Goal: Answer question/provide support

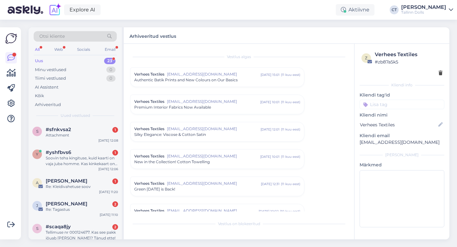
click at [52, 60] on div "Uus 23" at bounding box center [75, 61] width 83 height 9
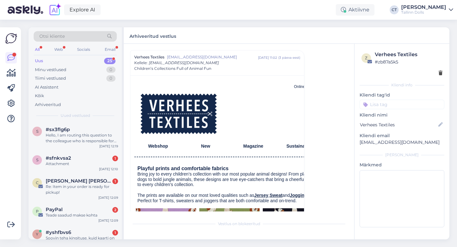
click at [48, 61] on div "Uus 25" at bounding box center [75, 61] width 83 height 9
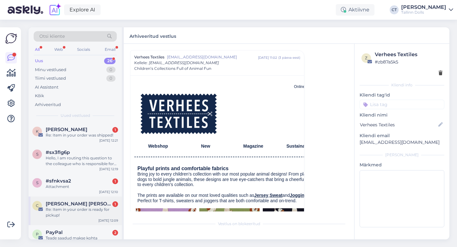
click at [79, 209] on div "Re: Item in your order is ready for pickup!" at bounding box center [82, 212] width 72 height 11
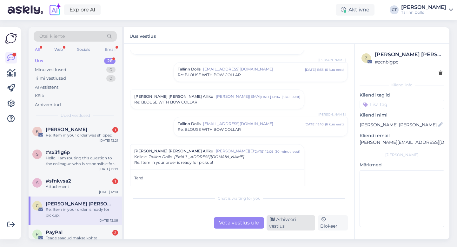
click at [298, 224] on div "Arhiveeri vestlus" at bounding box center [291, 222] width 49 height 15
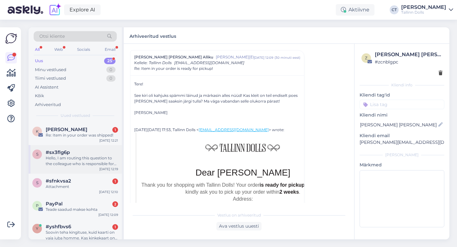
scroll to position [37, 0]
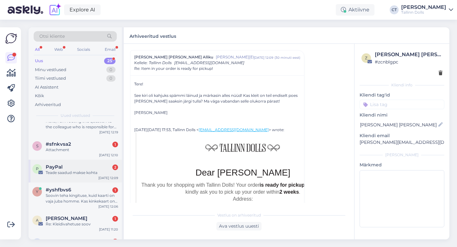
click at [93, 170] on div "Teade saadud makse kohta" at bounding box center [82, 173] width 72 height 6
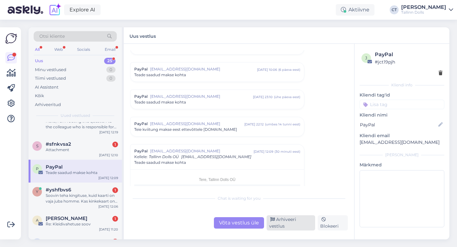
click at [297, 224] on div "Arhiveeri vestlus" at bounding box center [291, 222] width 49 height 15
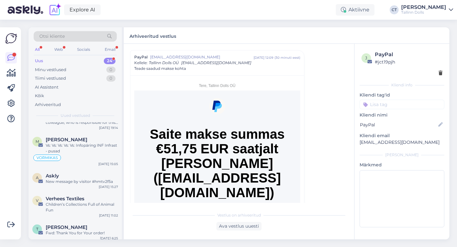
scroll to position [515, 0]
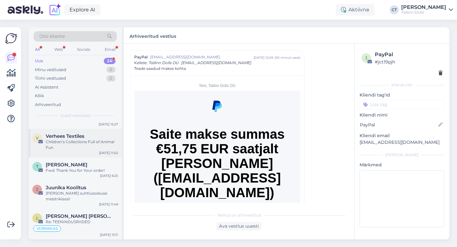
click at [79, 139] on div "Children’s Collections Full of Animal Fun" at bounding box center [82, 144] width 72 height 11
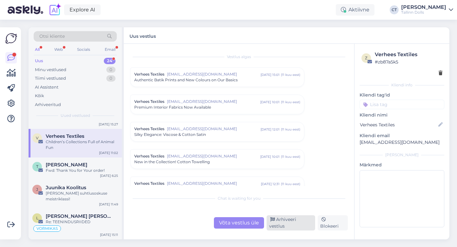
scroll to position [1956, 0]
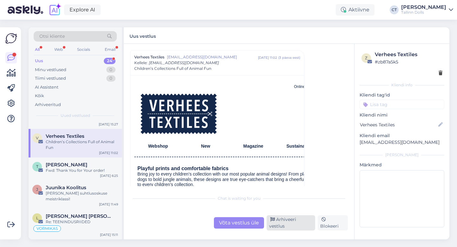
click at [289, 223] on div "Arhiveeri vestlus" at bounding box center [291, 222] width 49 height 15
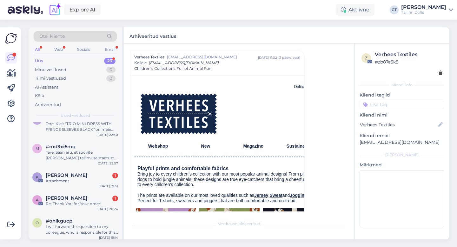
scroll to position [487, 0]
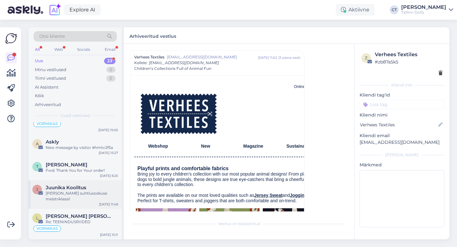
click at [82, 188] on span "Juunika Koolitus" at bounding box center [66, 188] width 41 height 6
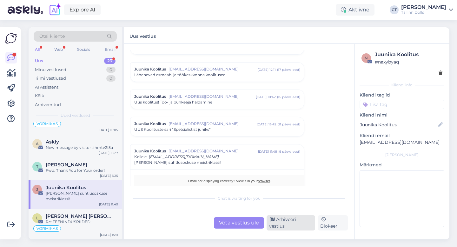
click at [288, 224] on div "Arhiveeri vestlus" at bounding box center [291, 222] width 49 height 15
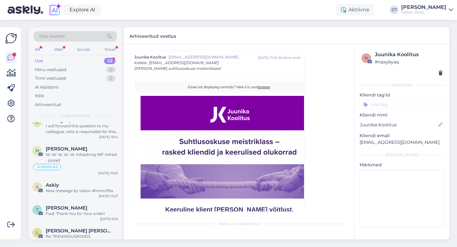
scroll to position [458, 0]
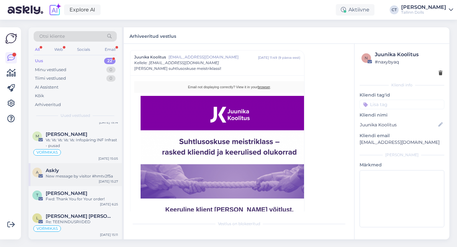
click at [89, 176] on div "New message by visitor #hmtv2f5a" at bounding box center [82, 176] width 72 height 6
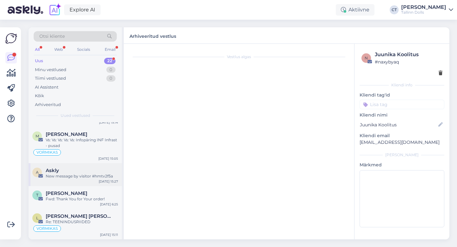
scroll to position [0, 0]
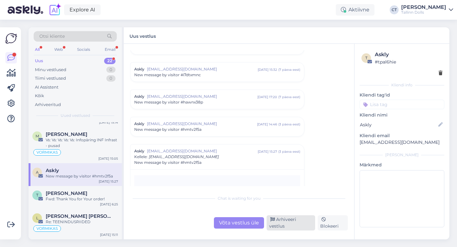
click at [284, 223] on div "Arhiveeri vestlus" at bounding box center [291, 222] width 49 height 15
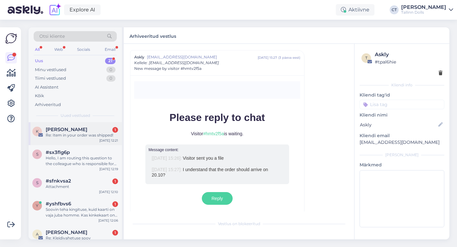
click at [100, 130] on div "[PERSON_NAME] 1" at bounding box center [82, 130] width 72 height 6
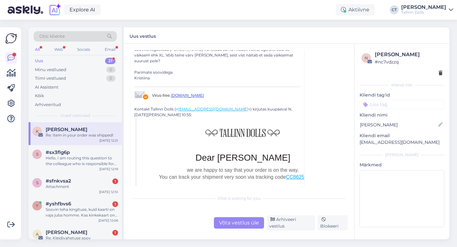
scroll to position [63, 0]
click at [232, 219] on div "Võta vestlus üle" at bounding box center [239, 222] width 50 height 11
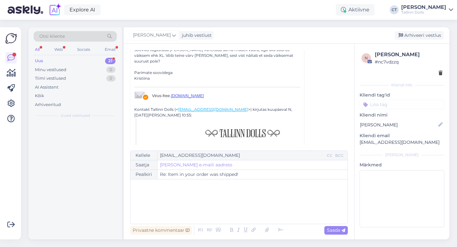
scroll to position [17, 0]
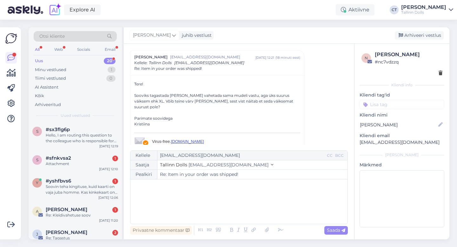
click at [236, 207] on div "﻿" at bounding box center [239, 202] width 211 height 38
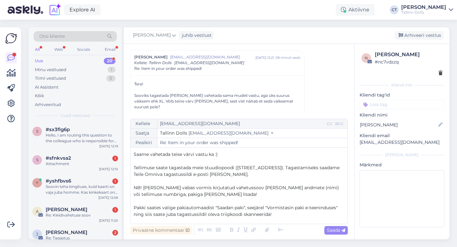
scroll to position [13, 0]
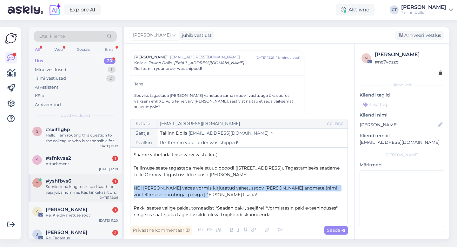
drag, startPoint x: 212, startPoint y: 193, endPoint x: 119, endPoint y: 182, distance: 94.4
click at [119, 182] on div "Otsi kliente All Web Socials Email Uus 20 Minu vestlused 1 Tiimi vestlused 0 AI…" at bounding box center [239, 133] width 421 height 212
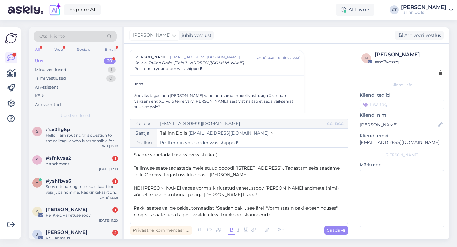
click at [231, 229] on icon at bounding box center [231, 230] width 7 height 9
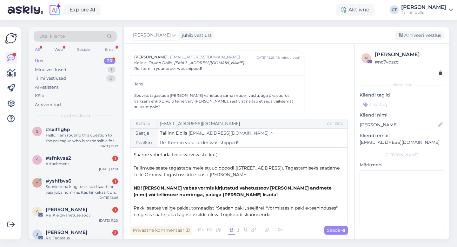
scroll to position [50, 0]
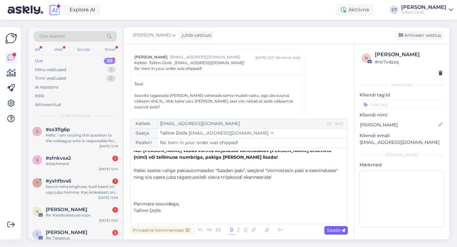
click at [342, 230] on icon at bounding box center [344, 231] width 4 height 4
type input "Re: Item in your order was shipped!"
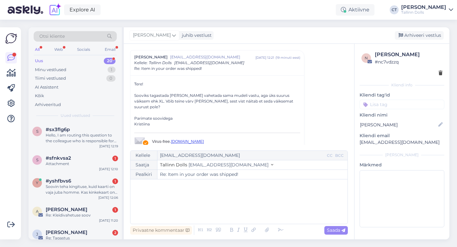
scroll to position [400, 0]
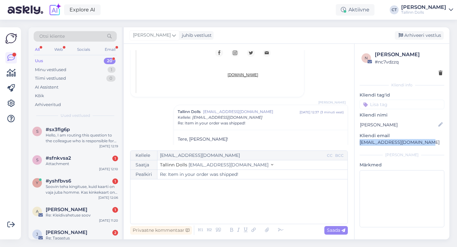
drag, startPoint x: 426, startPoint y: 142, endPoint x: 356, endPoint y: 140, distance: 70.5
click at [356, 140] on div "n [PERSON_NAME] # nc7vdzzq Kliendi info Kliendi tag'id Kliendi nimi [PERSON_NAM…" at bounding box center [402, 140] width 95 height 193
copy p "[EMAIL_ADDRESS][DOMAIN_NAME]"
click at [429, 37] on div "Arhiveeri vestlus" at bounding box center [419, 35] width 49 height 9
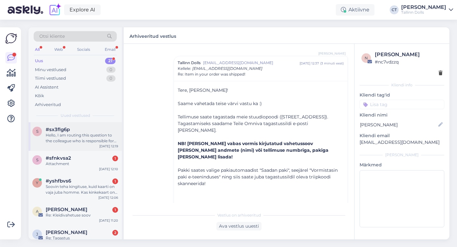
click at [95, 127] on div "#sx3flg6p" at bounding box center [82, 130] width 72 height 6
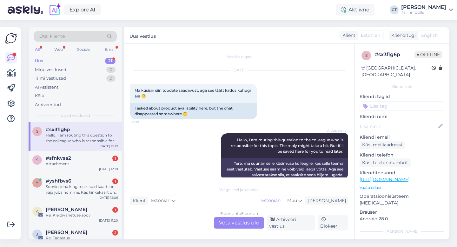
scroll to position [6, 0]
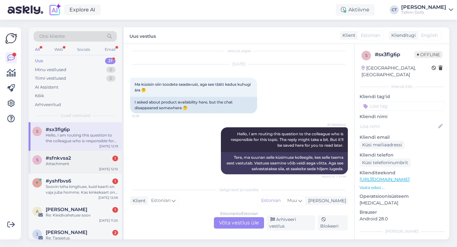
click at [100, 156] on div "#sfnkvsa2 1" at bounding box center [82, 158] width 72 height 6
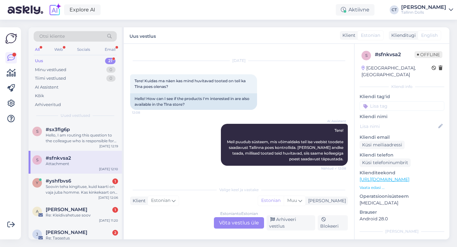
scroll to position [0, 0]
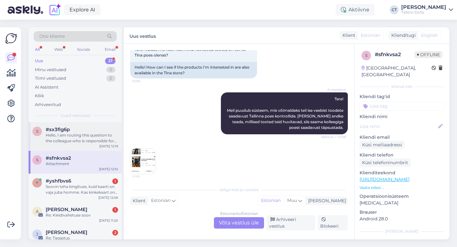
click at [73, 145] on div "s #sx3flg6p Hello, I am routing this question to the colleague who is responsib…" at bounding box center [75, 136] width 93 height 29
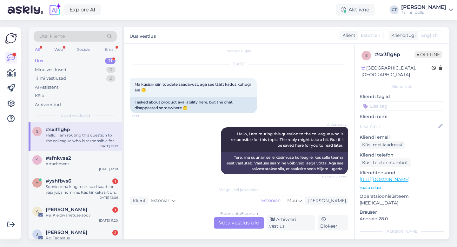
click at [242, 219] on div "Estonian to Estonian Võta vestlus üle" at bounding box center [239, 222] width 50 height 11
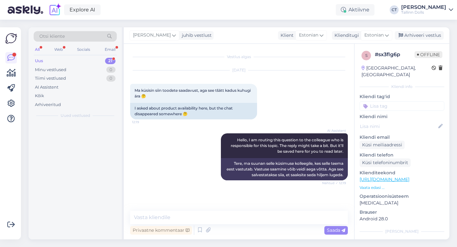
scroll to position [0, 0]
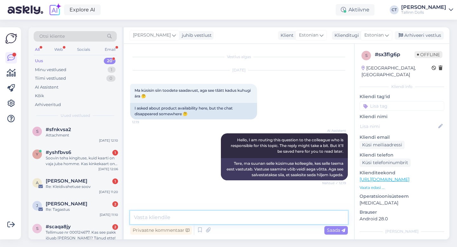
click at [242, 219] on textarea at bounding box center [239, 217] width 218 height 13
type textarea "Tere, kahjuks [PERSON_NAME] veebipoes nii näha tooteid."
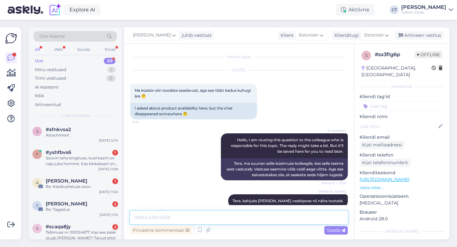
scroll to position [10, 0]
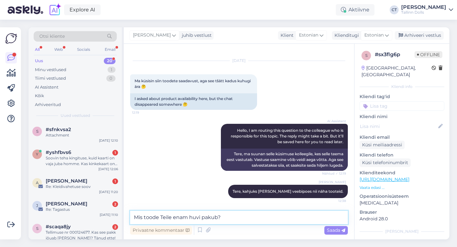
type textarea "Mis toode Teile enam huvi pakub?"
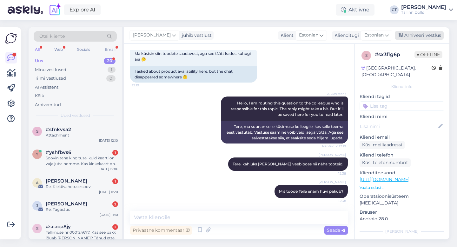
click at [429, 38] on div "Arhiveeri vestlus" at bounding box center [419, 35] width 49 height 9
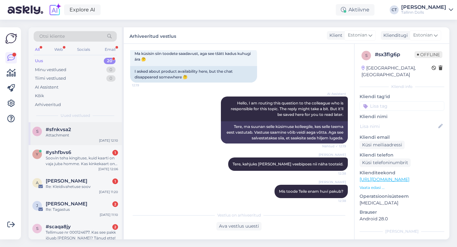
click at [83, 139] on div "s #sfnkvsa2 Attachment [DATE] 12:10" at bounding box center [75, 133] width 93 height 23
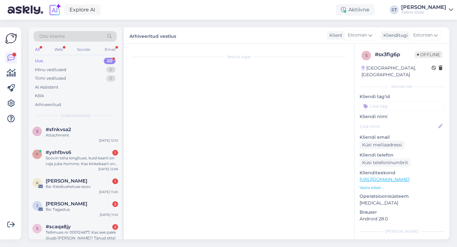
scroll to position [41, 0]
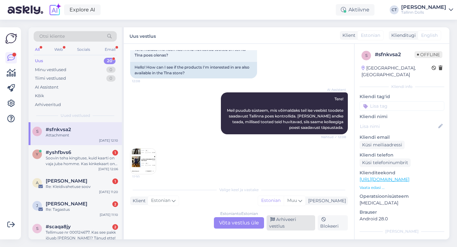
click at [295, 223] on div "Arhiveeri vestlus" at bounding box center [291, 222] width 49 height 15
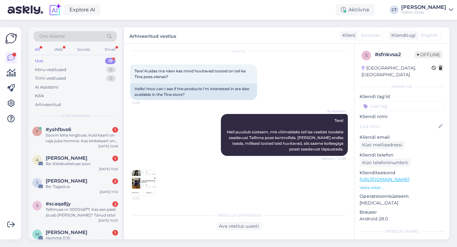
click at [155, 177] on img at bounding box center [142, 182] width 25 height 25
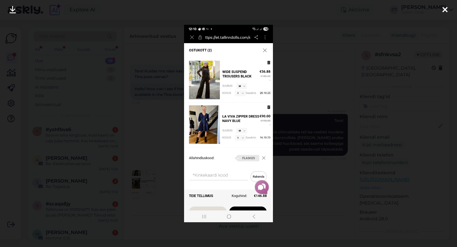
click at [356, 52] on div at bounding box center [228, 123] width 457 height 247
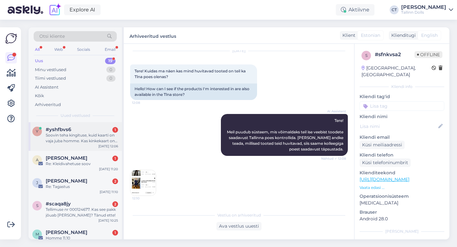
click at [83, 134] on div "Soovin teha kingituse, kuid kaarti on vaja juba homme. Kas kinkekaart on võimal…" at bounding box center [82, 137] width 72 height 11
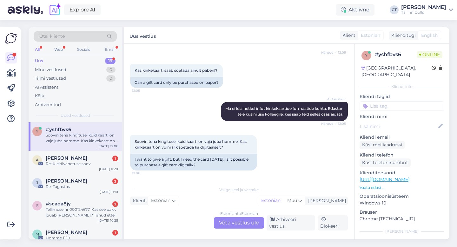
scroll to position [87, 0]
click at [245, 223] on div "Estonian to Estonian Võta vestlus üle" at bounding box center [239, 222] width 50 height 11
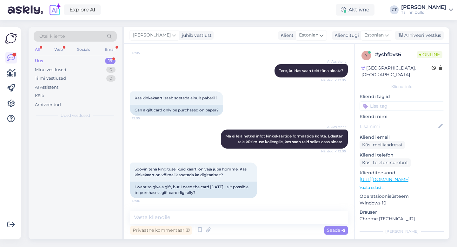
scroll to position [63, 0]
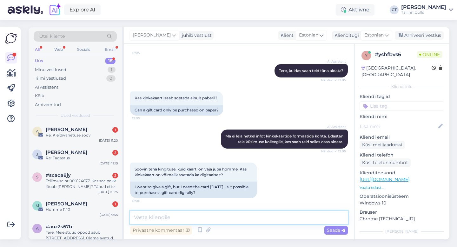
click at [247, 218] on textarea at bounding box center [239, 217] width 218 height 13
type textarea "Tere, saame kinkekaardi [PERSON_NAME] saata."
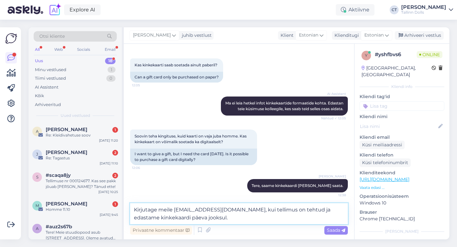
type textarea "Kirjutage meile [EMAIL_ADDRESS][DOMAIN_NAME], kui tellimus on tehtud ja edastam…"
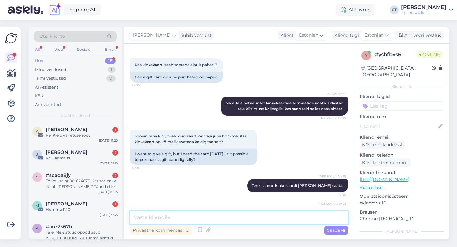
scroll to position [124, 0]
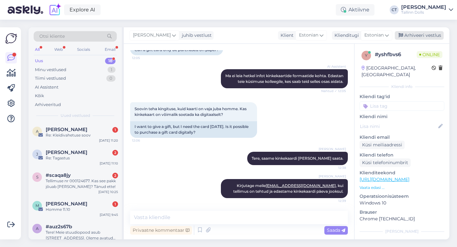
click at [428, 32] on div "Arhiveeri vestlus" at bounding box center [419, 35] width 49 height 9
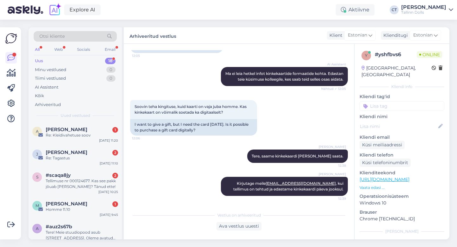
click at [59, 130] on span "[PERSON_NAME]" at bounding box center [67, 130] width 42 height 6
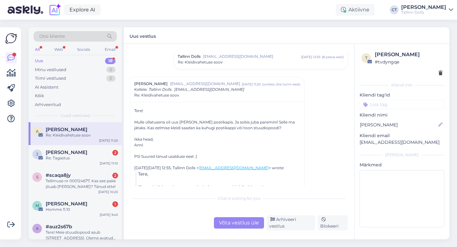
scroll to position [264, 0]
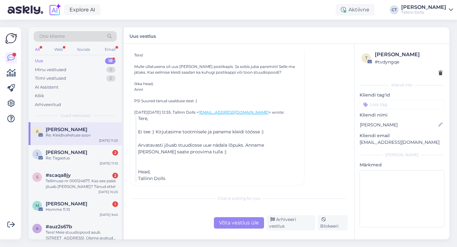
click at [240, 227] on div "Võta vestlus üle" at bounding box center [239, 222] width 50 height 11
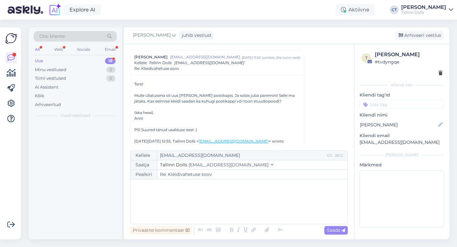
click at [242, 218] on div "﻿" at bounding box center [239, 202] width 211 height 38
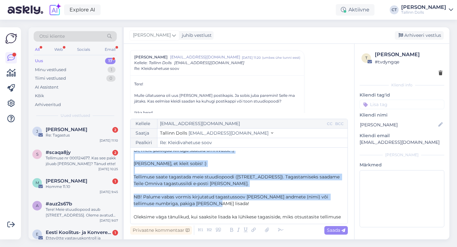
scroll to position [0, 0]
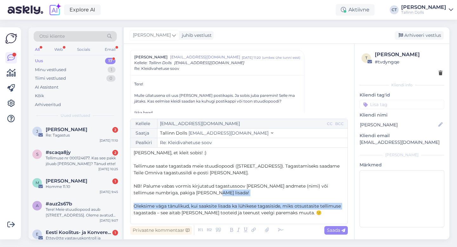
drag, startPoint x: 210, startPoint y: 163, endPoint x: 132, endPoint y: 216, distance: 93.9
click at [132, 216] on div "Kellele [EMAIL_ADDRESS][DOMAIN_NAME] CC BCC Saatja Tallinn Dolls [EMAIL_ADDRESS…" at bounding box center [239, 171] width 218 height 105
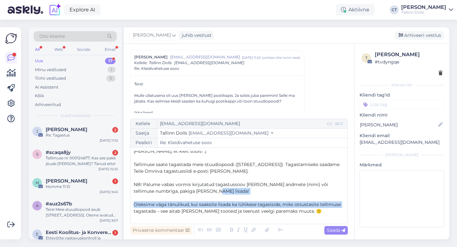
click at [200, 198] on p "﻿" at bounding box center [239, 198] width 211 height 7
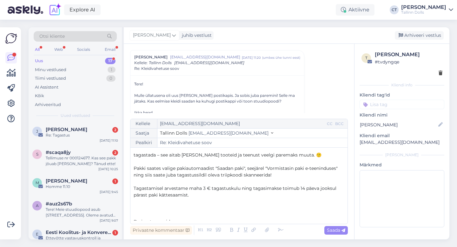
scroll to position [85, 0]
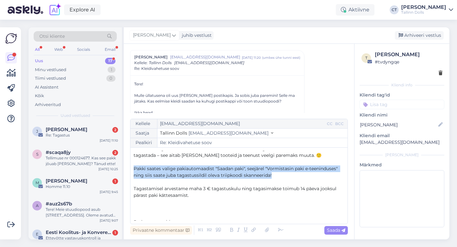
drag, startPoint x: 279, startPoint y: 178, endPoint x: 125, endPoint y: 168, distance: 154.0
click at [125, 168] on div "Vestlus algas [PERSON_NAME] [EMAIL_ADDRESS][DOMAIN_NAME] [DATE] 22:12 ( 12 päev…" at bounding box center [239, 142] width 230 height 196
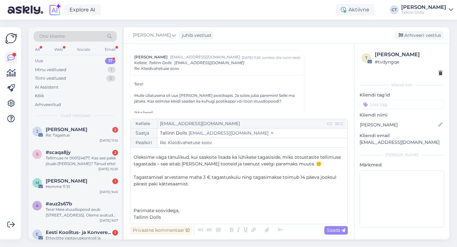
scroll to position [61, 0]
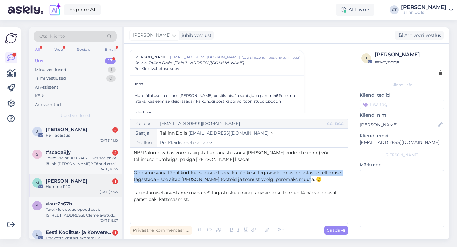
drag, startPoint x: 307, startPoint y: 180, endPoint x: 117, endPoint y: 174, distance: 189.9
click at [117, 174] on div "Otsi kliente All Web Socials Email Uus 17 Minu vestlused 1 Tiimi vestlused 0 AI…" at bounding box center [239, 133] width 421 height 212
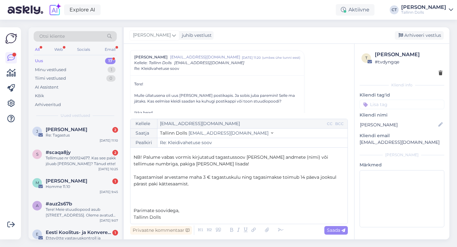
scroll to position [40, 0]
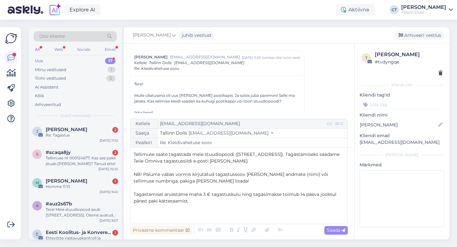
click at [244, 174] on span "NB! Palume vabas vormis kirjutatud tagastussoov [PERSON_NAME] andmete (nimi) võ…" at bounding box center [232, 177] width 196 height 12
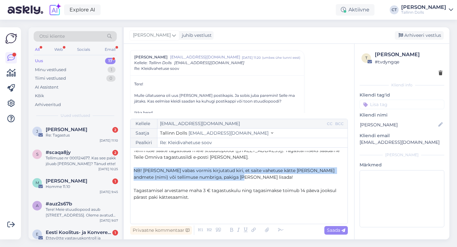
drag, startPoint x: 231, startPoint y: 177, endPoint x: 131, endPoint y: 166, distance: 101.0
click at [131, 166] on div "Kellele [EMAIL_ADDRESS][DOMAIN_NAME] CC BCC Saatja Tallinn Dolls [EMAIL_ADDRESS…" at bounding box center [239, 171] width 218 height 105
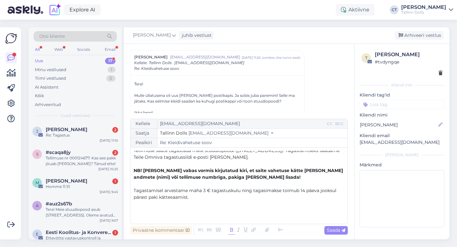
click at [229, 230] on icon at bounding box center [231, 230] width 7 height 9
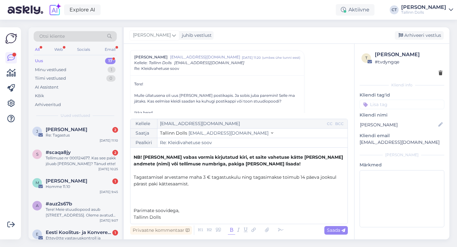
scroll to position [57, 0]
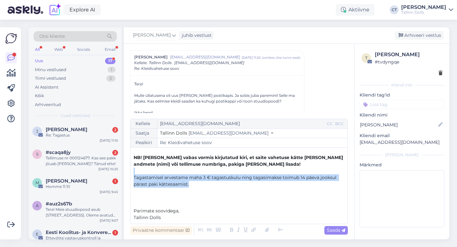
drag, startPoint x: 199, startPoint y: 182, endPoint x: 131, endPoint y: 172, distance: 69.3
click at [131, 172] on div "Kellele [EMAIL_ADDRESS][DOMAIN_NAME] CC BCC Saatja Tallinn Dolls [EMAIL_ADDRESS…" at bounding box center [239, 171] width 218 height 105
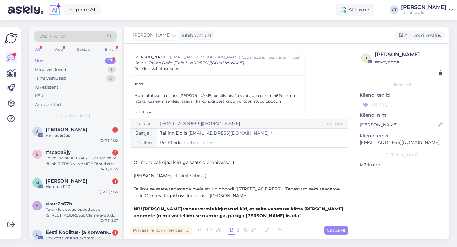
scroll to position [0, 0]
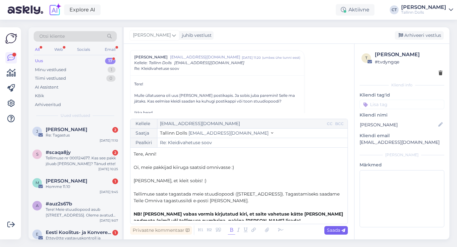
click at [337, 229] on span "Saada" at bounding box center [336, 230] width 18 height 6
type input "Re: Kleidivahetuse soov"
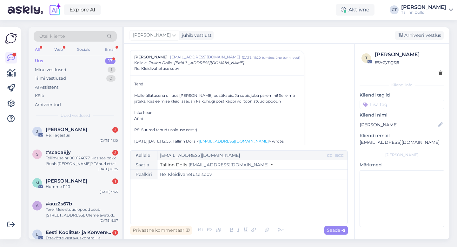
scroll to position [359, 0]
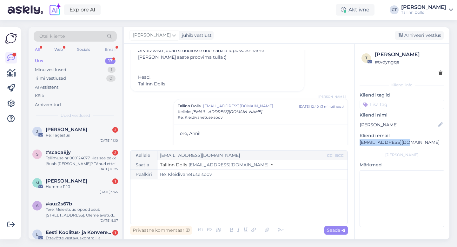
drag, startPoint x: 409, startPoint y: 145, endPoint x: 357, endPoint y: 143, distance: 52.1
click at [357, 143] on div "t [PERSON_NAME] # tvdyngqe Kliendi info Kliendi tag'id Kliendi nimi [PERSON_NAM…" at bounding box center [402, 140] width 95 height 193
copy p "[EMAIL_ADDRESS][DOMAIN_NAME]"
click at [443, 33] on div "Arhiveeri vestlus" at bounding box center [419, 35] width 49 height 9
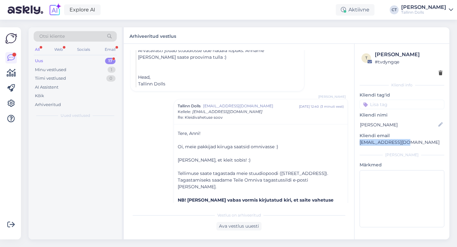
scroll to position [401, 0]
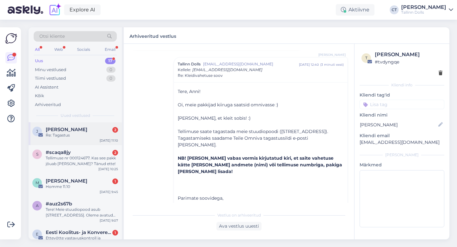
click at [69, 135] on div "Re: Tagastus" at bounding box center [82, 135] width 72 height 6
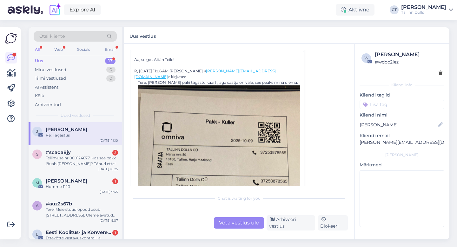
scroll to position [135, 0]
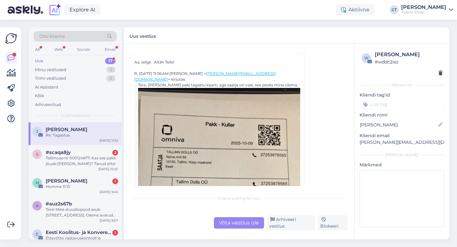
click at [240, 227] on div "Võta vestlus üle" at bounding box center [239, 222] width 50 height 11
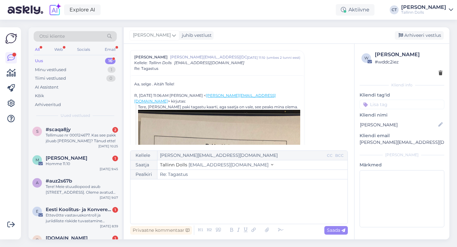
click at [242, 210] on div "﻿" at bounding box center [239, 202] width 211 height 38
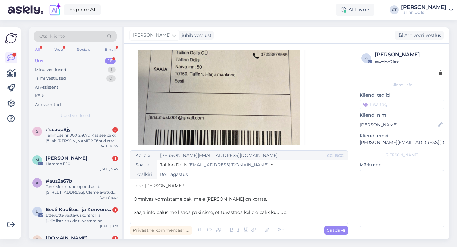
scroll to position [274, 0]
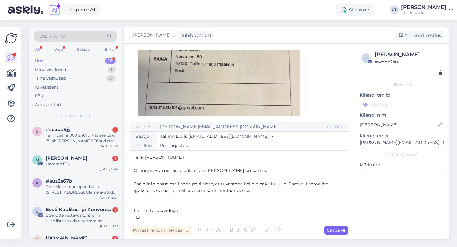
click at [339, 231] on span "Saada" at bounding box center [336, 230] width 18 height 6
type input "Re: Re: Tagastus"
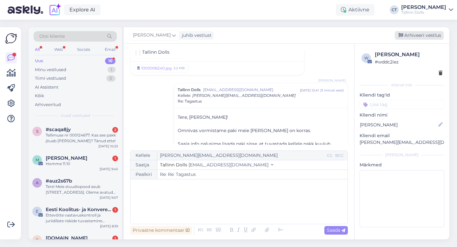
click at [434, 33] on div "Arhiveeri vestlus" at bounding box center [419, 35] width 49 height 9
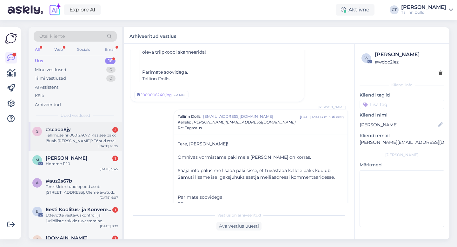
click at [85, 145] on div "s #scaqa8jy 2 Tellimuse nr 000124677. Kas see pakk jõuab [PERSON_NAME]? Tänud e…" at bounding box center [75, 136] width 93 height 29
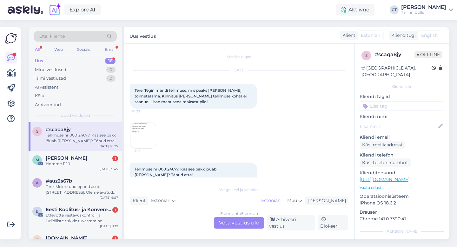
scroll to position [7, 0]
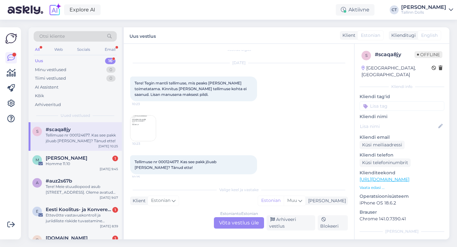
click at [148, 126] on img at bounding box center [142, 128] width 25 height 25
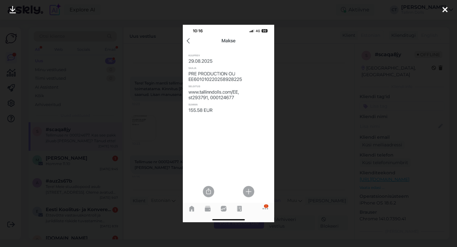
click at [347, 61] on div at bounding box center [228, 123] width 457 height 247
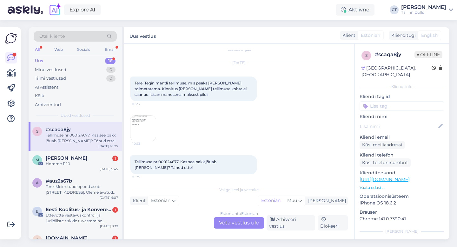
click at [146, 124] on img at bounding box center [142, 128] width 25 height 25
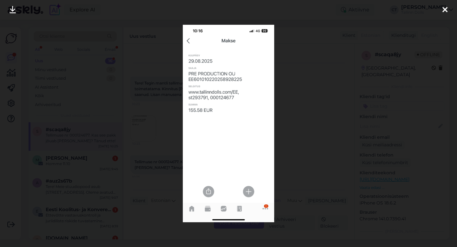
click at [315, 91] on div at bounding box center [228, 123] width 457 height 247
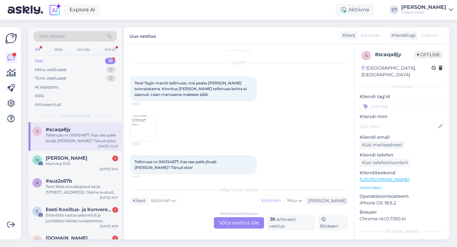
click at [147, 123] on img at bounding box center [142, 128] width 25 height 25
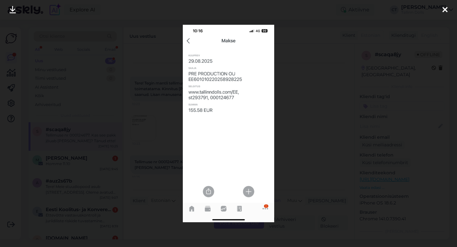
click at [353, 126] on div at bounding box center [228, 123] width 457 height 247
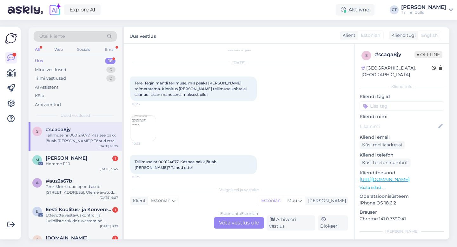
click at [239, 224] on div "Estonian to Estonian Võta vestlus üle" at bounding box center [239, 222] width 50 height 11
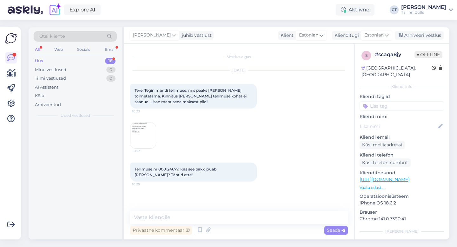
scroll to position [0, 0]
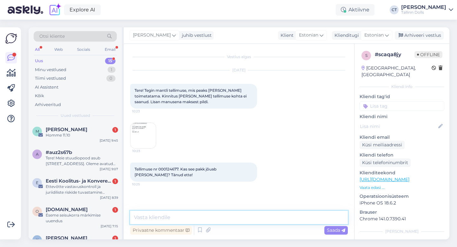
click at [240, 219] on textarea at bounding box center [239, 217] width 218 height 13
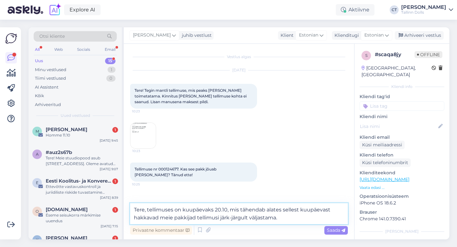
type textarea "Tere, tellimuses on kuupäevaks 20.10, mis tähendab alates sellest kuupäevast ha…"
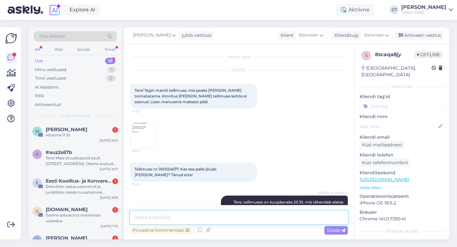
scroll to position [22, 0]
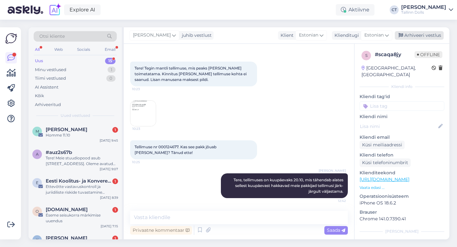
click at [438, 37] on div "Arhiveeri vestlus" at bounding box center [419, 35] width 49 height 9
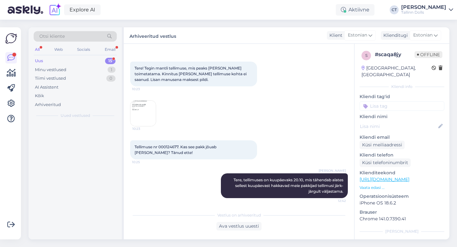
scroll to position [24, 0]
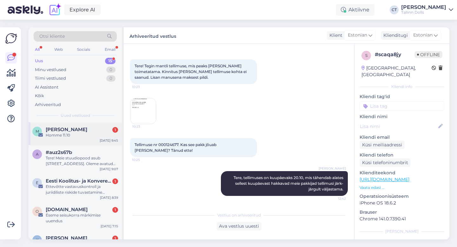
click at [103, 135] on div "Homme 11.10" at bounding box center [82, 135] width 72 height 6
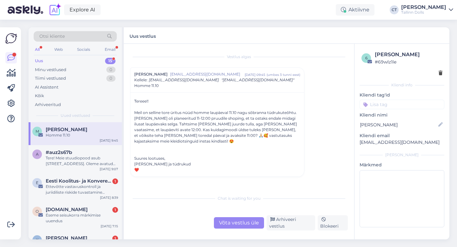
click at [224, 220] on div "Võta vestlus üle" at bounding box center [239, 222] width 50 height 11
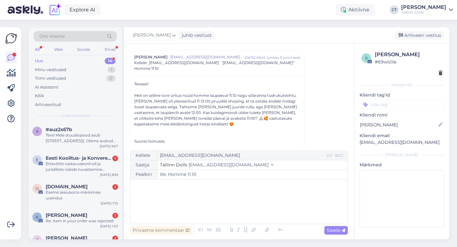
click at [227, 207] on div "﻿" at bounding box center [239, 202] width 211 height 38
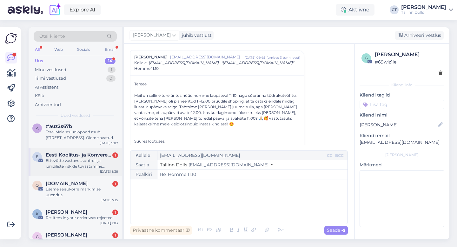
scroll to position [3, 0]
click at [93, 162] on div "Ettevõtte vastavuskontroll ja juriidiliste riskide tuvastamine siseaudiitoritele" at bounding box center [82, 162] width 72 height 11
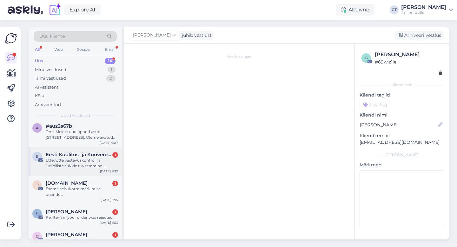
scroll to position [0, 0]
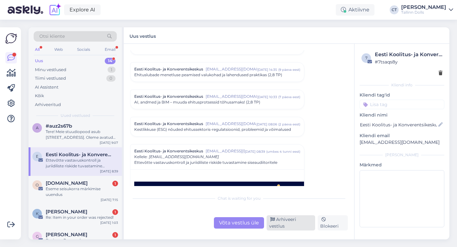
click at [282, 224] on div "Arhiveeri vestlus" at bounding box center [291, 222] width 49 height 15
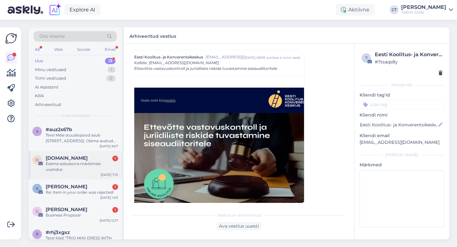
click at [84, 155] on div "[DOMAIN_NAME] 1" at bounding box center [82, 158] width 72 height 6
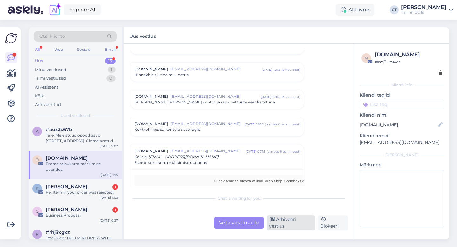
click at [290, 226] on div "Arhiveeri vestlus" at bounding box center [291, 222] width 49 height 15
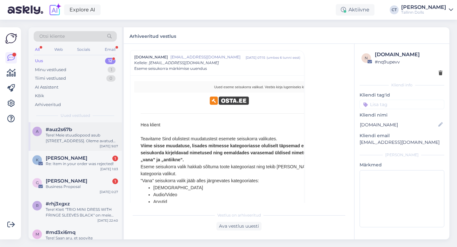
click at [71, 136] on div "Tere! Meie stuudiopood asub [STREET_ADDRESS]. Oleme avatud esmaspäevast reedeni…" at bounding box center [82, 137] width 72 height 11
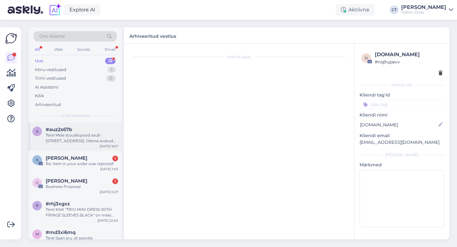
scroll to position [7, 0]
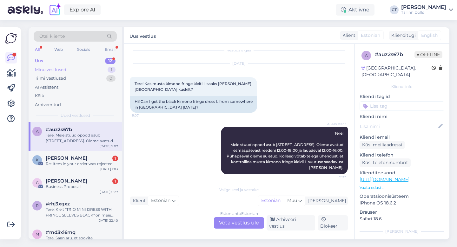
click at [62, 71] on div "Minu vestlused" at bounding box center [50, 70] width 31 height 6
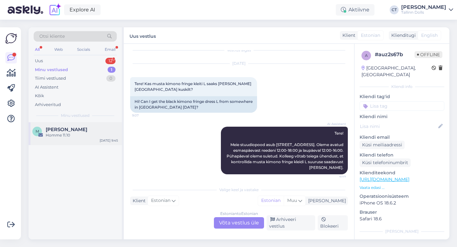
click at [74, 124] on div "M [PERSON_NAME] Homme 11.10 [DATE] 9:45" at bounding box center [75, 133] width 93 height 23
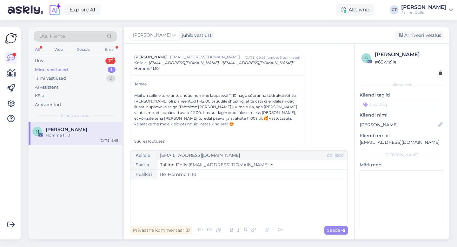
scroll to position [18, 0]
click at [50, 59] on div "Uus 12" at bounding box center [75, 61] width 83 height 9
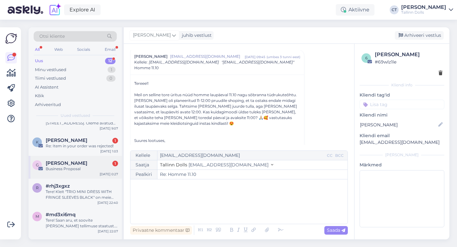
click at [71, 164] on span "[PERSON_NAME]" at bounding box center [67, 163] width 42 height 6
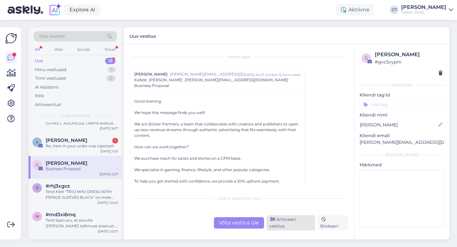
click at [289, 226] on div "Arhiveeri vestlus" at bounding box center [291, 222] width 49 height 15
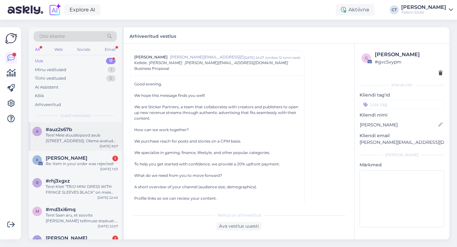
click at [89, 136] on div "Tere! Meie stuudiopood asub [STREET_ADDRESS]. Oleme avatud esmaspäevast reedeni…" at bounding box center [82, 137] width 72 height 11
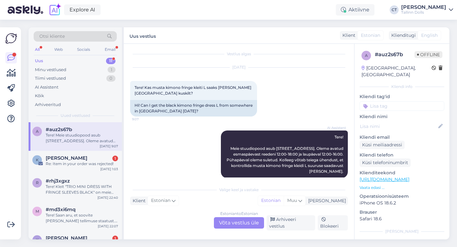
scroll to position [7, 0]
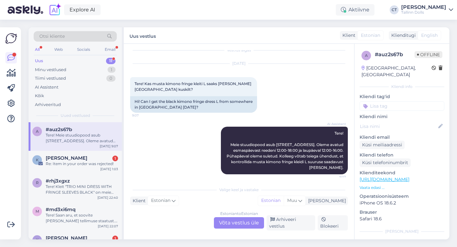
click at [234, 225] on div "Estonian to Estonian Võta vestlus üle" at bounding box center [239, 222] width 50 height 11
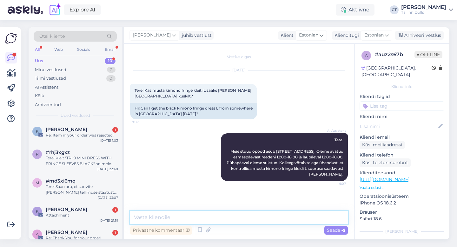
click at [236, 217] on textarea at bounding box center [239, 217] width 218 height 13
click at [72, 143] on div "K [PERSON_NAME] 1 Re: Item in your order was rejected! [DATE] 1:03" at bounding box center [75, 133] width 93 height 23
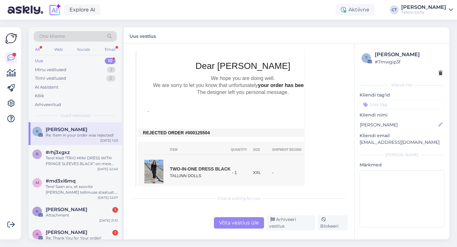
scroll to position [112, 0]
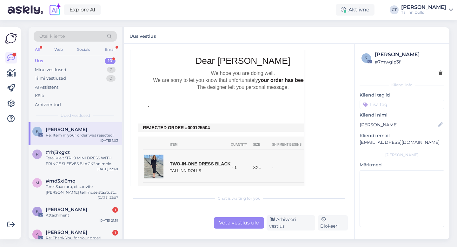
click at [231, 227] on div "Võta vestlus üle" at bounding box center [239, 222] width 50 height 11
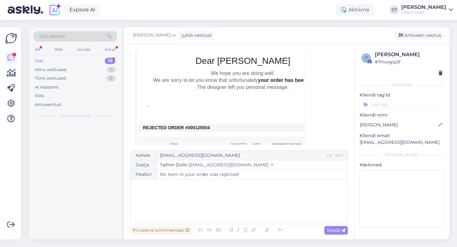
scroll to position [17, 0]
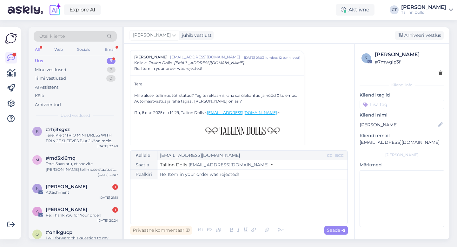
click at [230, 203] on div "﻿" at bounding box center [239, 202] width 211 height 38
click at [223, 192] on div "﻿" at bounding box center [239, 202] width 211 height 38
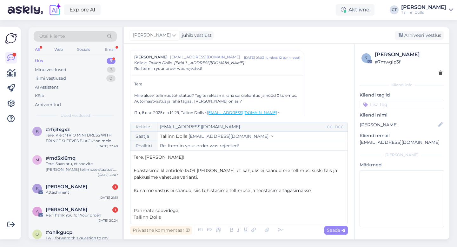
click at [330, 191] on p "Kuna me vastus ei saanud, siis tühistasime tellimuse ja teostasime tagasimakse." at bounding box center [239, 190] width 211 height 7
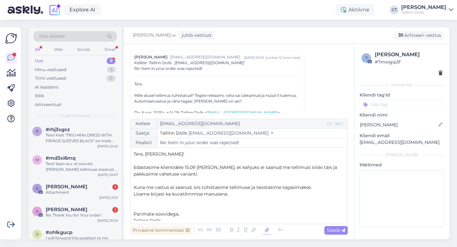
click at [270, 228] on icon at bounding box center [267, 230] width 8 height 9
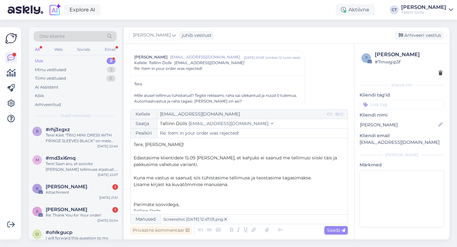
scroll to position [3, 0]
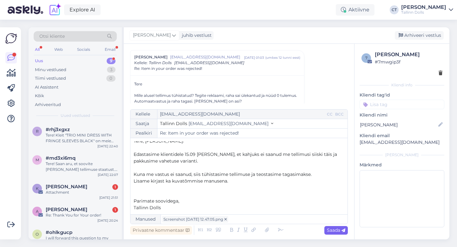
click at [337, 230] on span "Saada" at bounding box center [336, 230] width 18 height 6
type input "Re: Item in your order was rejected!"
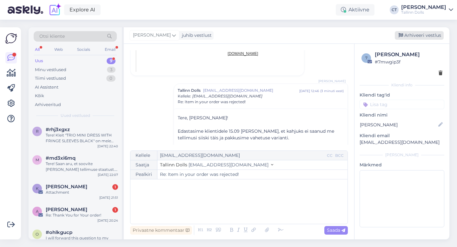
click at [427, 34] on div "Arhiveeri vestlus" at bounding box center [419, 35] width 49 height 9
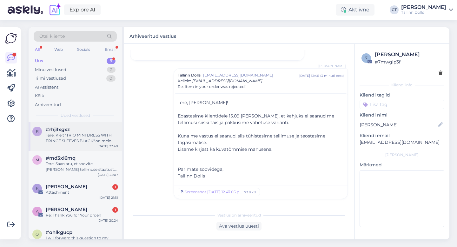
click at [79, 140] on div "Tere! Kleit "TRIO MINI DRESS WITH FRINGE SLEEVES BLACK" on meie veebipoes märgi…" at bounding box center [82, 137] width 72 height 11
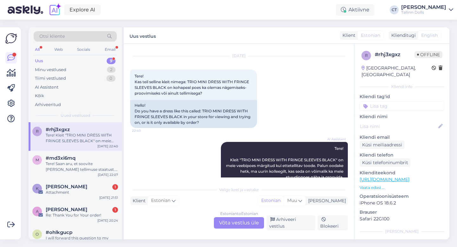
scroll to position [24, 0]
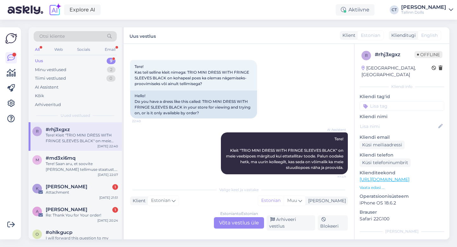
click at [240, 226] on div "Estonian to Estonian Võta vestlus üle" at bounding box center [239, 222] width 50 height 11
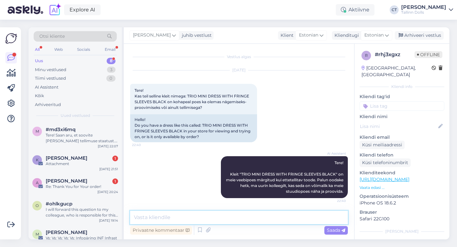
click at [241, 221] on textarea at bounding box center [239, 217] width 218 height 13
type textarea "Tere, hetkel on kleit ainult tellimisega."
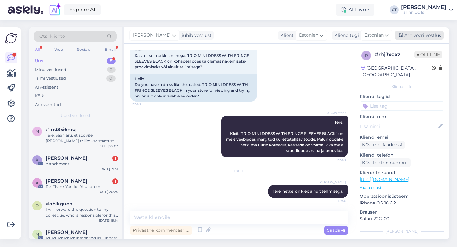
click at [424, 35] on div "Arhiveeri vestlus" at bounding box center [419, 35] width 49 height 9
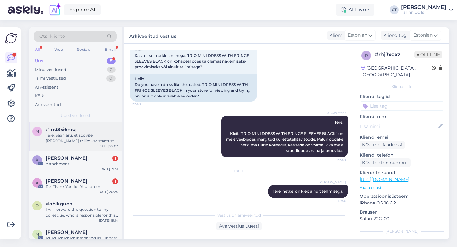
click at [90, 137] on div "Tere! Saan aru, et soovite [PERSON_NAME] tellimuse staatust. Kuna see küsimus n…" at bounding box center [82, 137] width 72 height 11
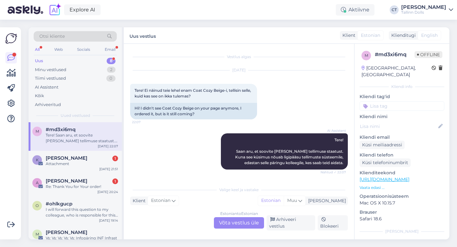
click at [228, 222] on div "Estonian to Estonian Võta vestlus üle" at bounding box center [239, 222] width 50 height 11
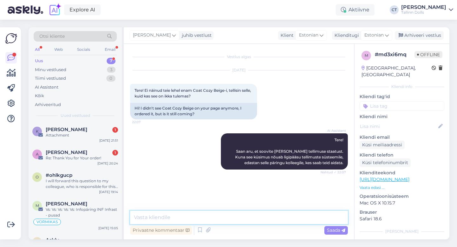
click at [232, 217] on textarea at bounding box center [239, 217] width 218 height 13
type textarea "Tere, ikka :)"
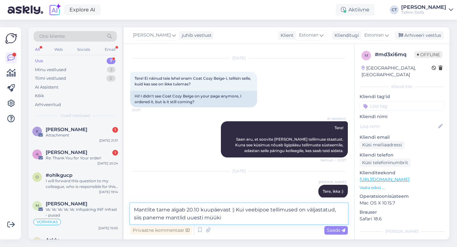
type textarea "Mantlite tarne algab 20.10 kuupäevast :) Kui veebipoe tellimused on väljastatud…"
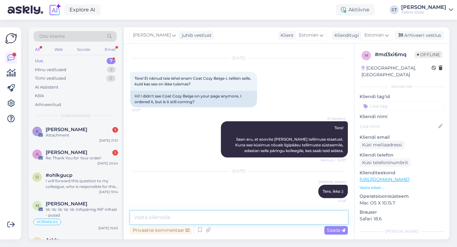
scroll to position [45, 0]
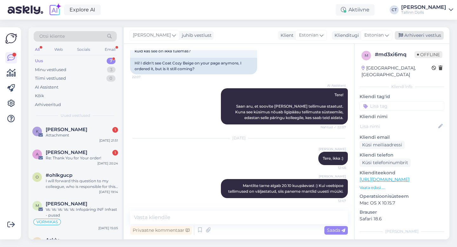
click at [432, 34] on div "Arhiveeri vestlus" at bounding box center [419, 35] width 49 height 9
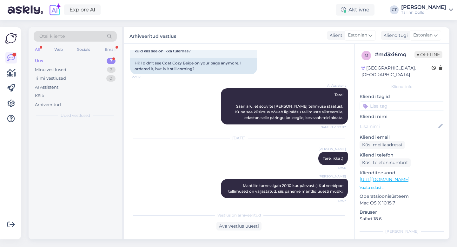
scroll to position [47, 0]
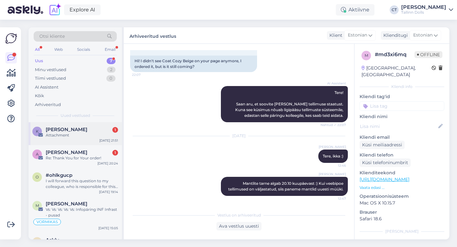
click at [80, 135] on div "Attachment" at bounding box center [82, 135] width 72 height 6
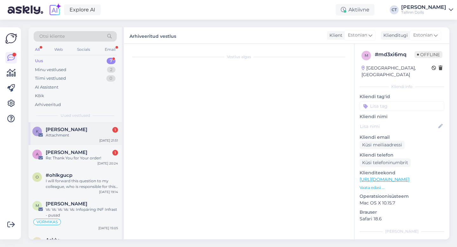
scroll to position [0, 0]
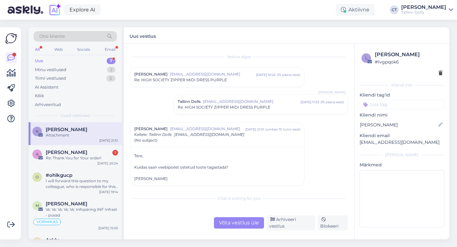
click at [232, 224] on div "Võta vestlus üle" at bounding box center [239, 222] width 50 height 11
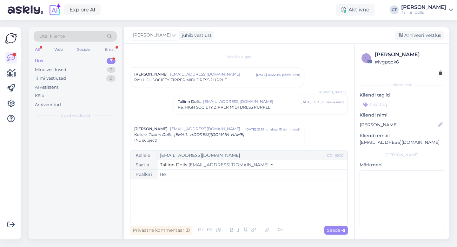
scroll to position [45, 0]
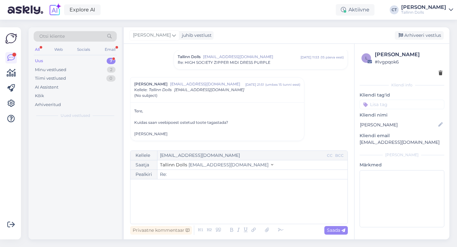
click at [232, 209] on div "﻿" at bounding box center [239, 202] width 211 height 38
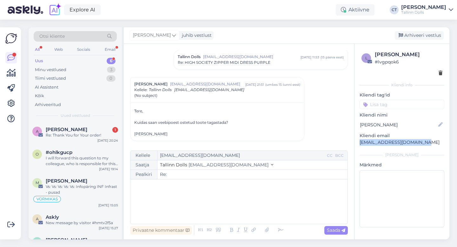
drag, startPoint x: 420, startPoint y: 140, endPoint x: 357, endPoint y: 143, distance: 63.6
click at [357, 143] on div "l [PERSON_NAME] # lvgpqok6 Kliendi info Kliendi tag'id Kliendi nimi [PERSON_NAM…" at bounding box center [402, 140] width 95 height 193
copy p "[EMAIL_ADDRESS][DOMAIN_NAME]"
click at [174, 175] on input "Re:" at bounding box center [252, 174] width 190 height 9
click at [174, 202] on div "﻿" at bounding box center [239, 202] width 211 height 38
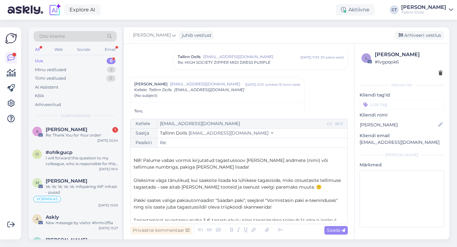
scroll to position [16, 0]
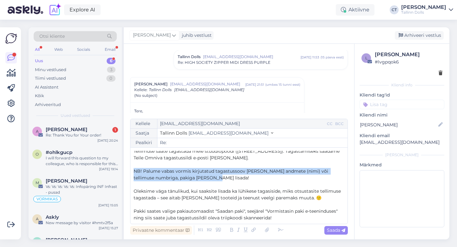
drag, startPoint x: 210, startPoint y: 176, endPoint x: 130, endPoint y: 167, distance: 80.9
click at [130, 167] on div "Vestlus algas [PERSON_NAME] [EMAIL_ADDRESS][DOMAIN_NAME] [DATE] 10:22 ( 15 päev…" at bounding box center [239, 142] width 230 height 196
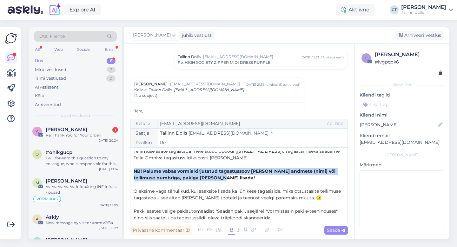
click at [231, 227] on icon at bounding box center [231, 230] width 7 height 9
click at [339, 228] on span "Saada" at bounding box center [336, 230] width 18 height 6
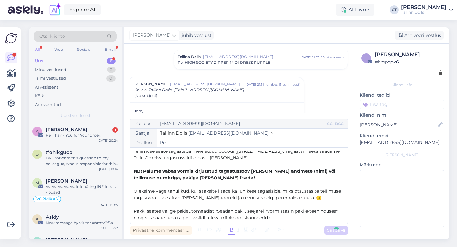
type input "Re: Re:"
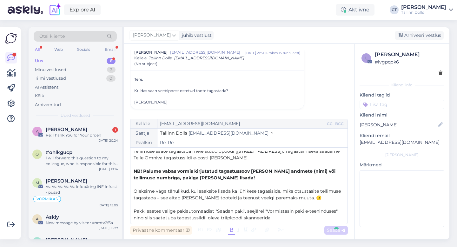
scroll to position [0, 0]
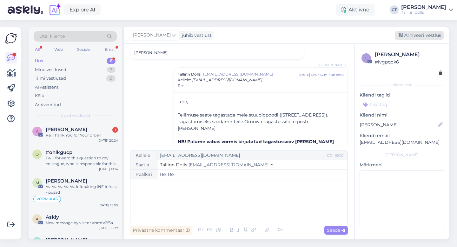
click at [431, 37] on div "Arhiveeri vestlus" at bounding box center [419, 35] width 49 height 9
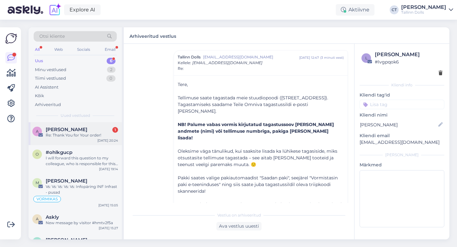
click at [75, 126] on div "A [PERSON_NAME] 1 Re: Thank You for Your order! [DATE] 20:24" at bounding box center [75, 133] width 93 height 23
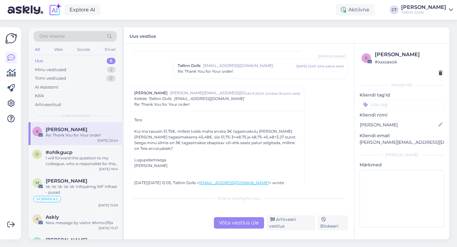
scroll to position [144, 0]
click at [233, 227] on div "Võta vestlus üle" at bounding box center [239, 222] width 50 height 11
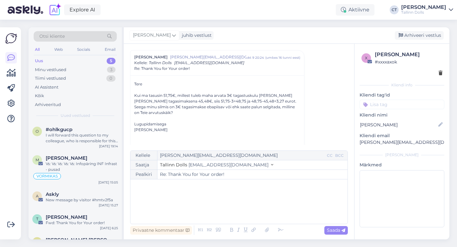
click at [230, 200] on div "﻿" at bounding box center [239, 202] width 211 height 38
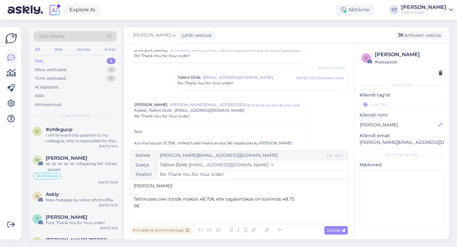
click at [223, 59] on div "[PERSON_NAME] [PERSON_NAME][EMAIL_ADDRESS][DOMAIN_NAME] [DATE] 16:56 ( 2 päeva …" at bounding box center [217, 52] width 174 height 19
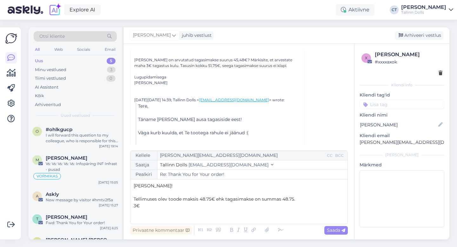
scroll to position [164, 0]
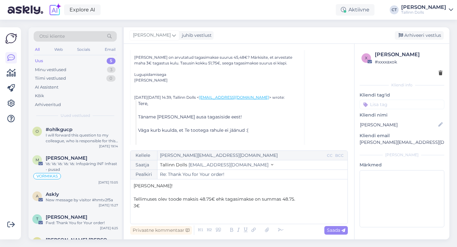
click at [185, 208] on p "3€" at bounding box center [239, 206] width 211 height 7
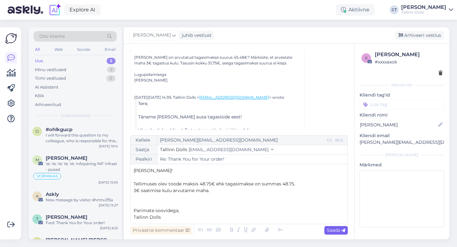
click at [342, 231] on icon at bounding box center [344, 231] width 4 height 4
type input "Re: Thank You for Your order!"
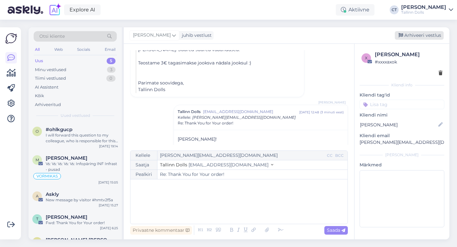
click at [425, 31] on div "Arhiveeri vestlus" at bounding box center [419, 35] width 49 height 9
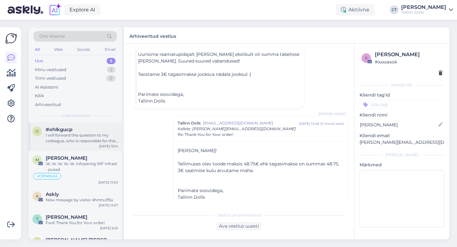
click at [97, 132] on div "I will forward this question to my colleague, who is responsible for this. The …" at bounding box center [82, 137] width 72 height 11
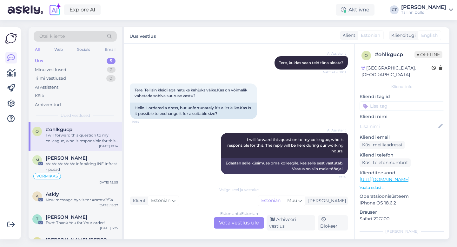
scroll to position [63, 0]
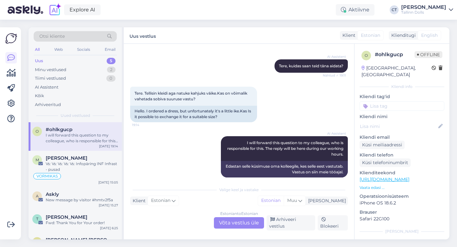
click at [231, 225] on div "Estonian to Estonian Võta vestlus üle" at bounding box center [239, 222] width 50 height 11
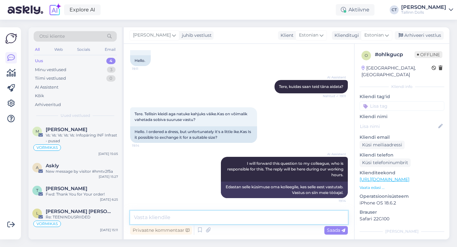
click at [236, 217] on textarea at bounding box center [239, 217] width 218 height 13
type textarea "Tere, palun kirjutage meile [EMAIL_ADDRESS][DOMAIN_NAME]"
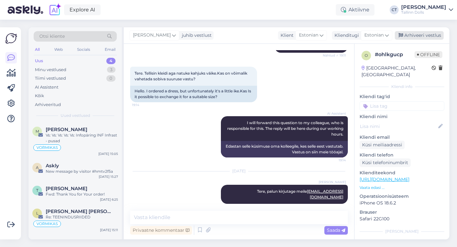
click at [431, 37] on div "Arhiveeri vestlus" at bounding box center [419, 35] width 49 height 9
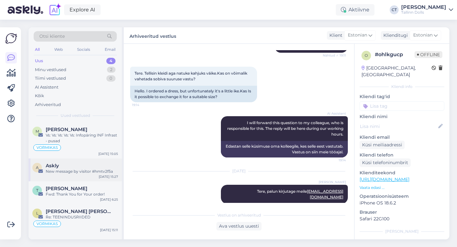
click at [87, 180] on div "A Askly New message by visitor #hmtv2f5a [DATE] 15:27" at bounding box center [75, 169] width 93 height 23
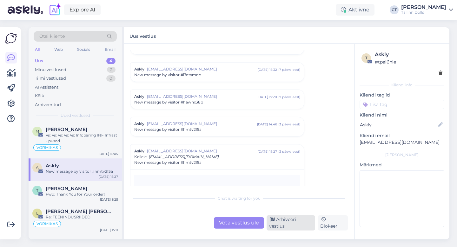
click at [285, 225] on div "Arhiveeri vestlus" at bounding box center [291, 222] width 49 height 15
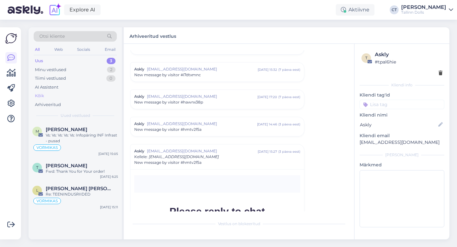
scroll to position [2720, 0]
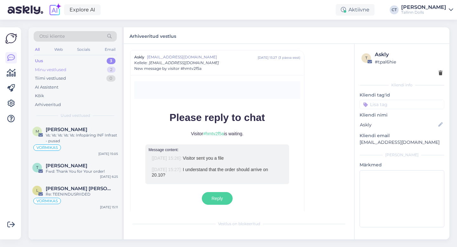
click at [69, 69] on div "Minu vestlused 2" at bounding box center [75, 69] width 83 height 9
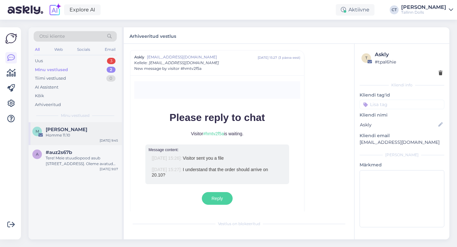
click at [70, 134] on div "Homme 11.10" at bounding box center [82, 135] width 72 height 6
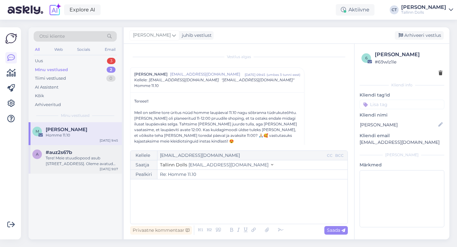
click at [86, 156] on div "Tere! Meie stuudiopood asub [STREET_ADDRESS]. Oleme avatud esmaspäevast reedeni…" at bounding box center [82, 160] width 72 height 11
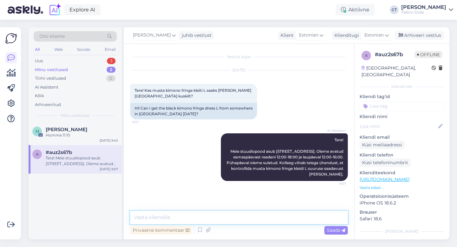
click at [199, 216] on textarea at bounding box center [239, 217] width 218 height 13
type textarea "Tere, hetkel meie stuudiopoes ainult M-suurus olemas."
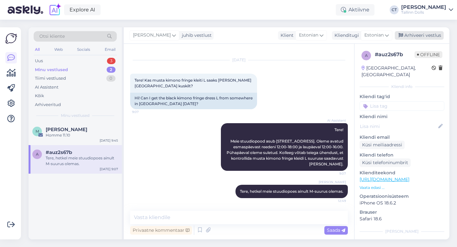
click at [434, 35] on div "Arhiveeri vestlus" at bounding box center [419, 35] width 49 height 9
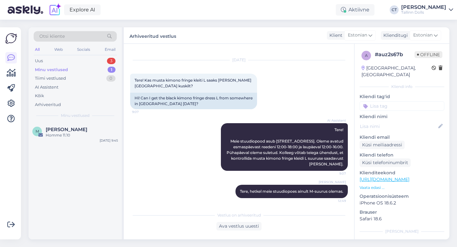
click at [89, 117] on span "Minu vestlused" at bounding box center [75, 116] width 29 height 6
click at [88, 125] on div "M [PERSON_NAME] Homme 11.10 [DATE] 9:45" at bounding box center [75, 133] width 93 height 23
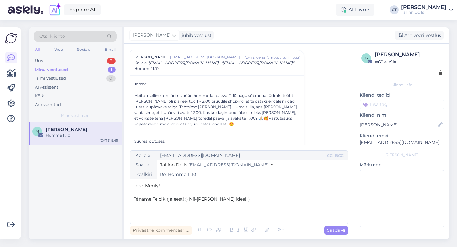
click at [190, 197] on span "Täname Teid kirja eest! :) Nii-[PERSON_NAME] idee! :)" at bounding box center [192, 199] width 117 height 6
click at [202, 212] on div "Tere, Merily! ﻿ Täname Teid kirja eest! Nii-[PERSON_NAME] idee! :)" at bounding box center [239, 202] width 211 height 38
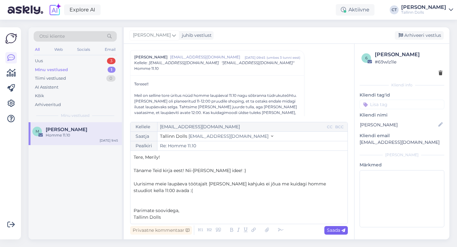
click at [337, 231] on span "Saada" at bounding box center [336, 230] width 18 height 6
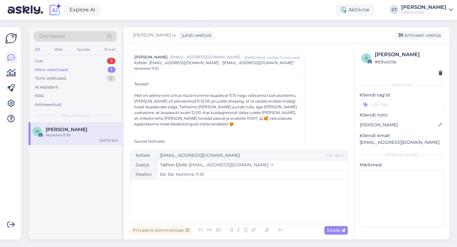
type input "Re: Homme 11.10"
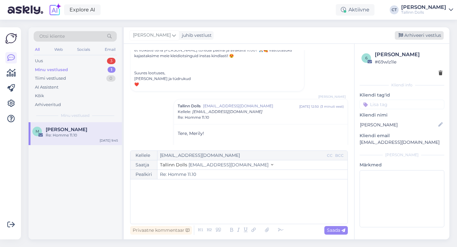
click at [422, 34] on div "Arhiveeri vestlus" at bounding box center [419, 35] width 49 height 9
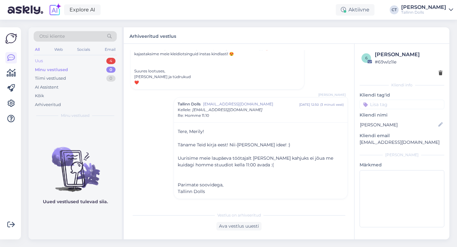
click at [100, 58] on div "Uus 4" at bounding box center [75, 61] width 83 height 9
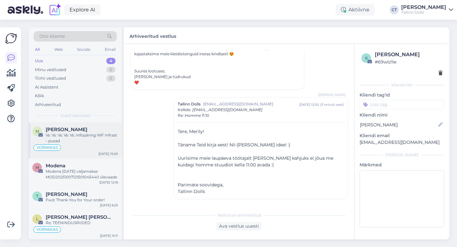
scroll to position [1, 0]
click at [93, 166] on div "Modena" at bounding box center [82, 165] width 72 height 6
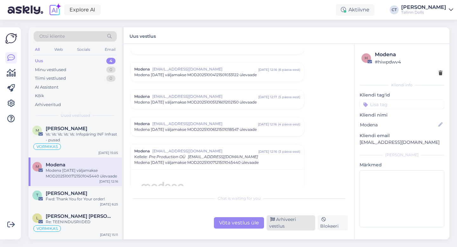
click at [294, 228] on div "Arhiveeri vestlus" at bounding box center [291, 222] width 49 height 15
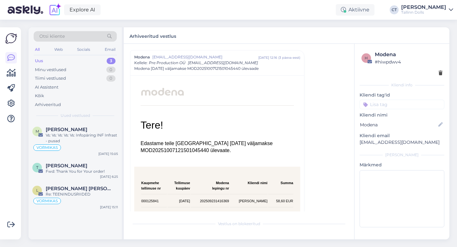
click at [66, 62] on div "Uus 3" at bounding box center [75, 61] width 83 height 9
click at [67, 58] on div "Uus 3" at bounding box center [75, 61] width 83 height 9
click at [79, 126] on div "M [PERSON_NAME] Vs: Vs: Vs: Vs: Vs: Infopäring INF Infrast - pusad VORMIKAS [DA…" at bounding box center [75, 140] width 93 height 36
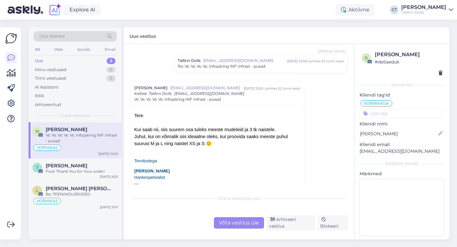
click at [246, 226] on div "Võta vestlus üle" at bounding box center [239, 222] width 50 height 11
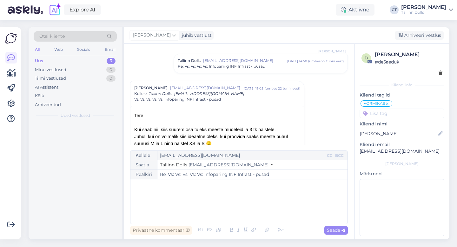
scroll to position [358, 0]
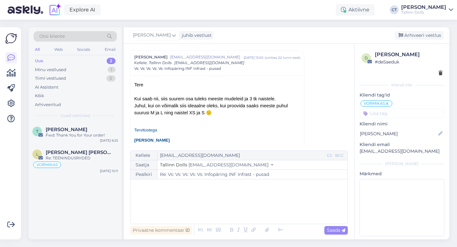
click at [248, 217] on div "﻿" at bounding box center [239, 202] width 211 height 38
click at [230, 210] on p "Uurisime tootmisest [PERSON_NAME] meest" at bounding box center [239, 212] width 211 height 7
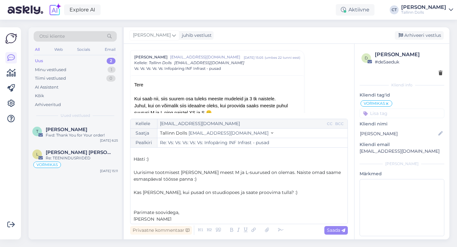
scroll to position [10, 0]
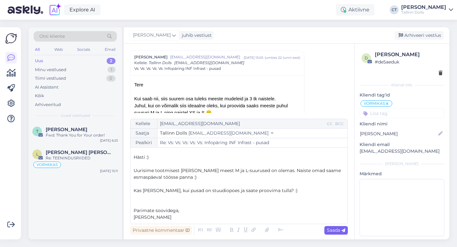
click at [339, 233] on div "Saada" at bounding box center [335, 230] width 23 height 9
type input "Re: Vs: Vs: Vs: Vs: Vs: Infopäring INF Infrast - pusad"
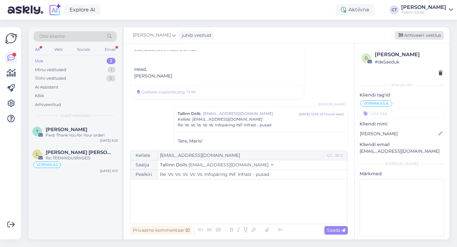
click at [427, 35] on div "Arhiveeri vestlus" at bounding box center [419, 35] width 49 height 9
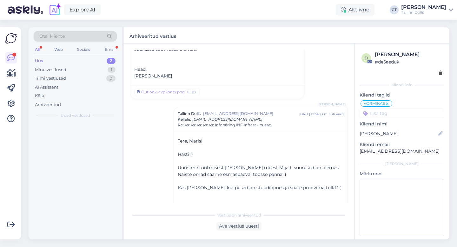
scroll to position [624, 0]
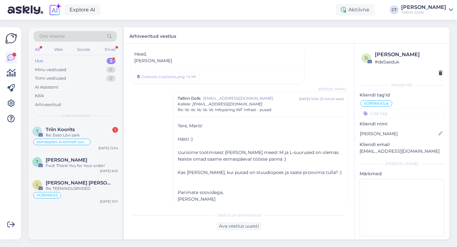
click at [92, 60] on div "Uus 3" at bounding box center [75, 61] width 83 height 9
click at [85, 132] on div "Triin Koorits 1" at bounding box center [82, 130] width 72 height 6
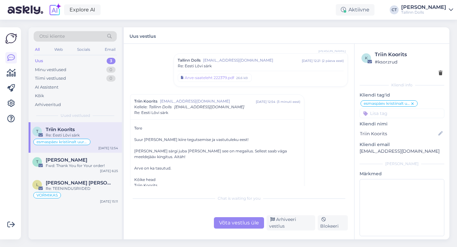
scroll to position [292, 0]
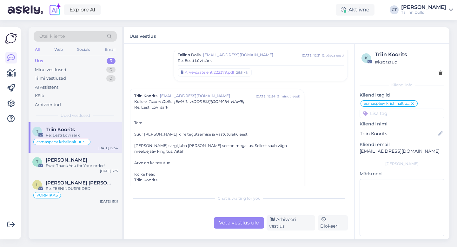
click at [234, 225] on div "Võta vestlus üle" at bounding box center [239, 222] width 50 height 11
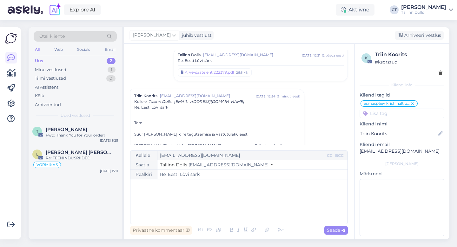
scroll to position [331, 0]
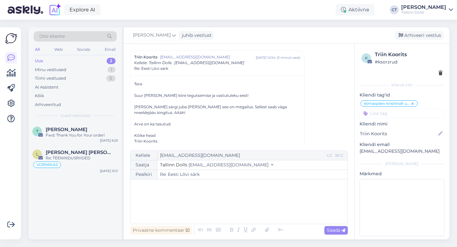
click at [232, 206] on div "﻿" at bounding box center [239, 202] width 211 height 38
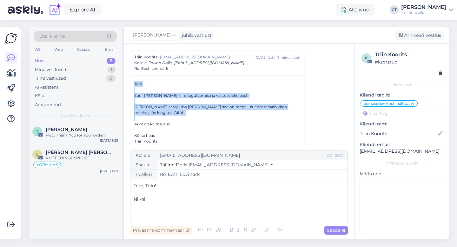
drag, startPoint x: 133, startPoint y: 84, endPoint x: 292, endPoint y: 113, distance: 161.8
click at [292, 113] on div "Tere Suur [PERSON_NAME] kiire tegutsemise ja vastutuleku eest! [PERSON_NAME] sä…" at bounding box center [217, 147] width 174 height 144
copy div "Tere Suur [PERSON_NAME] kiire tegutsemise ja vastutuleku eest! [PERSON_NAME] sä…"
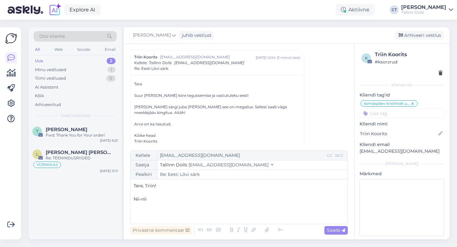
click at [173, 200] on p "Nii-nii" at bounding box center [239, 199] width 211 height 7
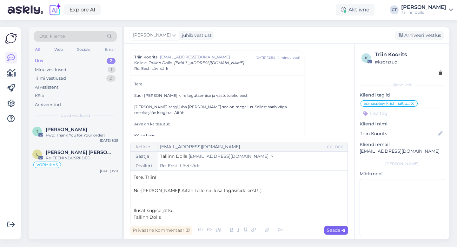
click at [331, 230] on span "Saada" at bounding box center [336, 230] width 18 height 6
type input "Re: Re: Eesti Lõvi särk"
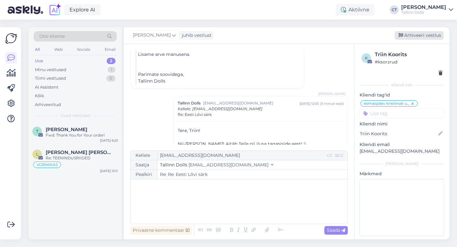
click at [416, 34] on div "Arhiveeri vestlus" at bounding box center [419, 35] width 49 height 9
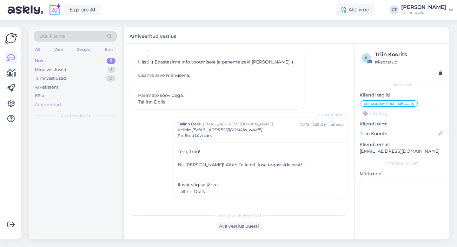
scroll to position [436, 0]
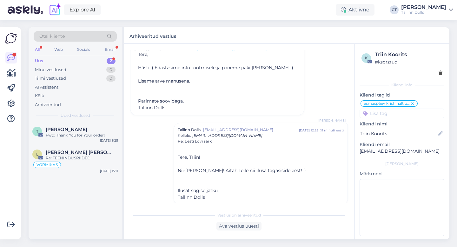
click at [41, 61] on div "Uus" at bounding box center [39, 61] width 8 height 6
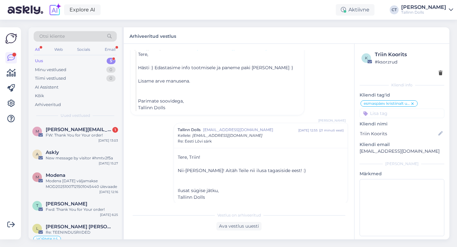
click at [64, 127] on span "[PERSON_NAME][EMAIL_ADDRESS][DOMAIN_NAME]" at bounding box center [79, 130] width 66 height 6
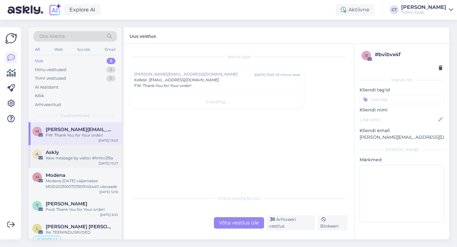
click at [85, 161] on div "A Askly New message by visitor #hmtv2f5a [DATE] 15:27" at bounding box center [75, 156] width 93 height 23
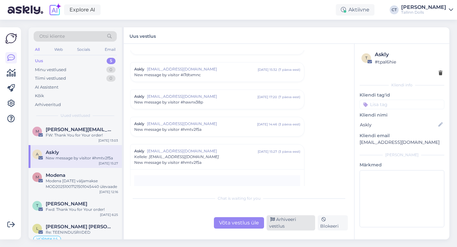
click at [288, 223] on div "Arhiveeri vestlus" at bounding box center [291, 222] width 49 height 15
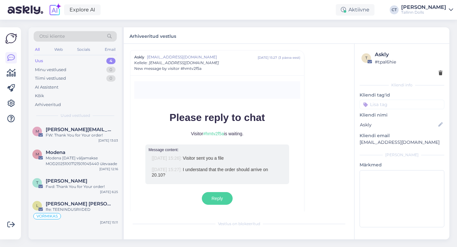
click at [82, 142] on div "m [PERSON_NAME][EMAIL_ADDRESS][DOMAIN_NAME] FW: Thank You for Your order! [DATE…" at bounding box center [75, 133] width 93 height 23
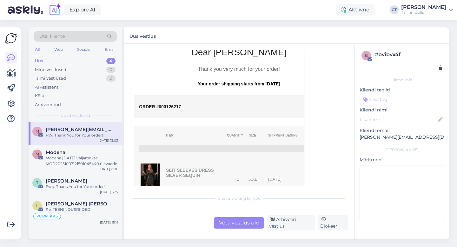
scroll to position [214, 0]
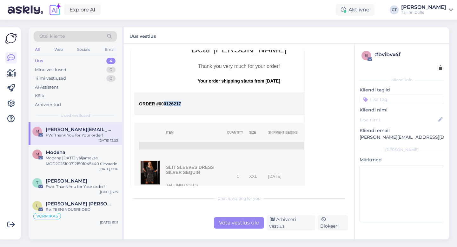
drag, startPoint x: 184, startPoint y: 97, endPoint x: 163, endPoint y: 97, distance: 20.6
click at [163, 101] on p "ORDER #000126217" at bounding box center [239, 103] width 200 height 5
copy span "0126217"
click at [237, 223] on div "Võta vestlus üle" at bounding box center [239, 222] width 50 height 11
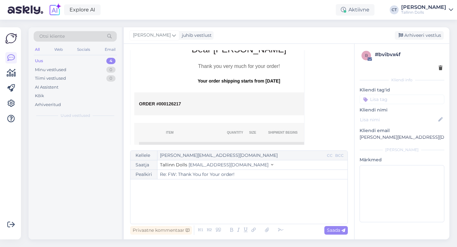
scroll to position [17, 0]
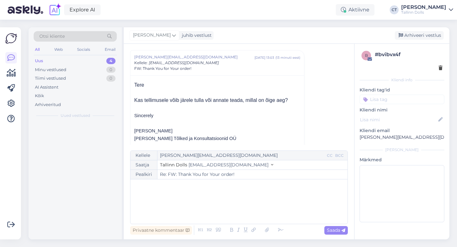
click at [238, 210] on div "﻿" at bounding box center [239, 202] width 211 height 38
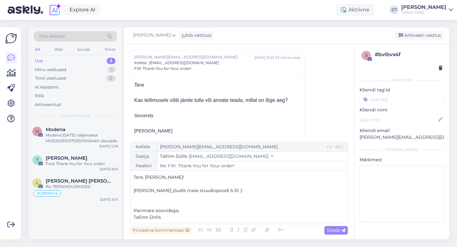
click at [239, 190] on p "[PERSON_NAME] jõudis meie stuudiopoodi 6.10 :)" at bounding box center [239, 190] width 211 height 7
click at [341, 229] on span "Saada" at bounding box center [336, 230] width 18 height 6
type input "Re: Re: FW: Thank You for Your order!"
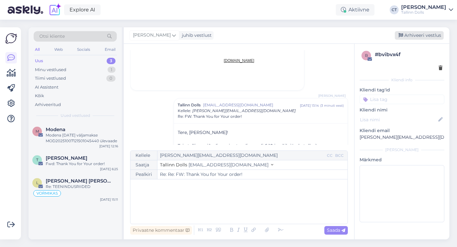
click at [428, 35] on div "Arhiveeri vestlus" at bounding box center [419, 35] width 49 height 9
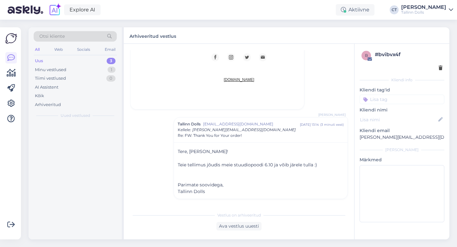
scroll to position [518, 0]
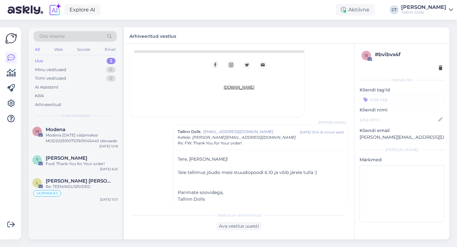
click at [100, 131] on div "Modena" at bounding box center [82, 130] width 72 height 6
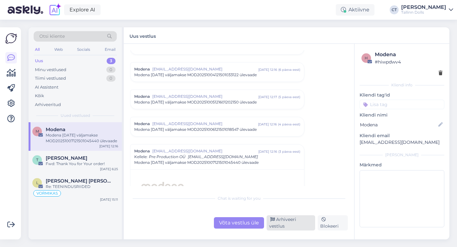
click at [281, 220] on div "Arhiveeri vestlus" at bounding box center [291, 222] width 49 height 15
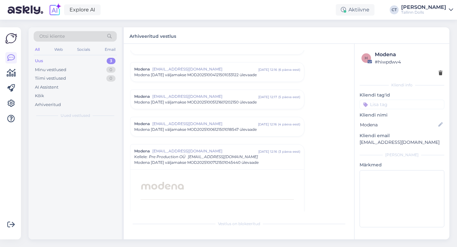
scroll to position [2788, 0]
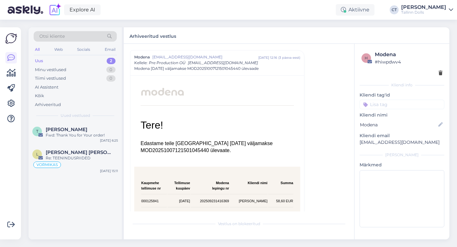
click at [86, 58] on div "Uus 2" at bounding box center [75, 61] width 83 height 9
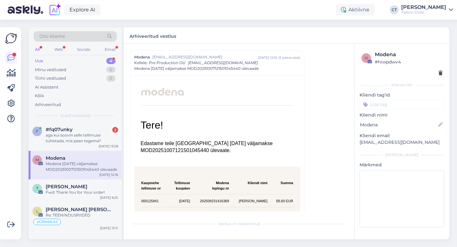
click at [52, 61] on div "Uus 4" at bounding box center [75, 61] width 83 height 9
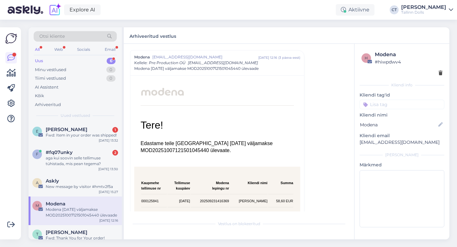
click at [84, 137] on div "Fwd: Item in your order was shipped!" at bounding box center [82, 135] width 72 height 6
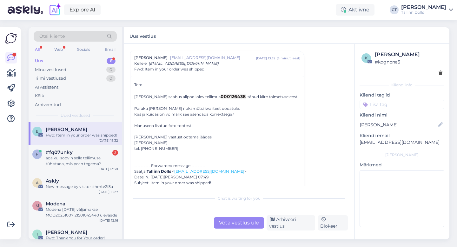
scroll to position [18, 0]
click at [93, 161] on div "aga kui soovin selle tellimuse tühistada, mis pean tegema?" at bounding box center [82, 160] width 72 height 11
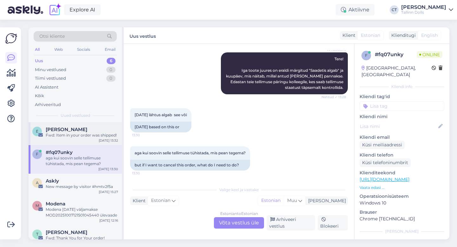
click at [86, 138] on div "E [PERSON_NAME] Fwd: Item in your order was shipped! [DATE] 13:32" at bounding box center [75, 133] width 93 height 23
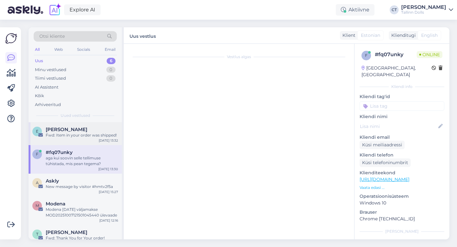
scroll to position [17, 0]
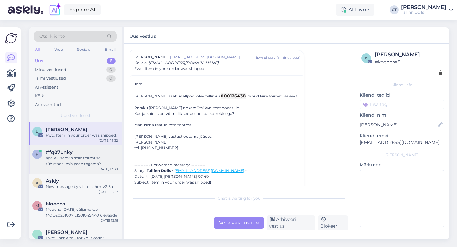
click at [84, 158] on div "aga kui soovin selle tellimuse tühistada, mis pean tegema?" at bounding box center [82, 160] width 72 height 11
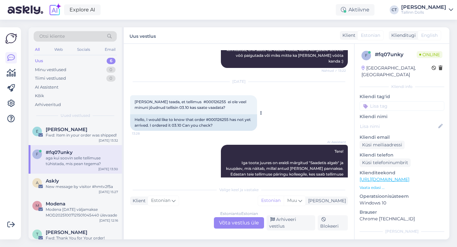
scroll to position [118, 0]
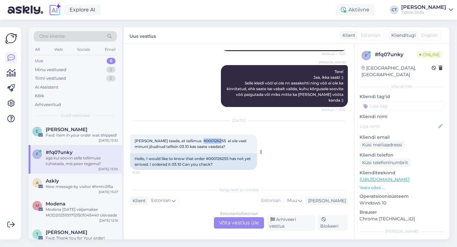
drag, startPoint x: 215, startPoint y: 140, endPoint x: 198, endPoint y: 140, distance: 17.2
click at [198, 140] on span "[PERSON_NAME] teada, et tellimus #000126255 ei ole veel minuni jõudnud tellisin…" at bounding box center [191, 143] width 113 height 10
copy span "00126255"
click at [226, 227] on div "Estonian to Estonian Võta vestlus üle" at bounding box center [239, 222] width 50 height 11
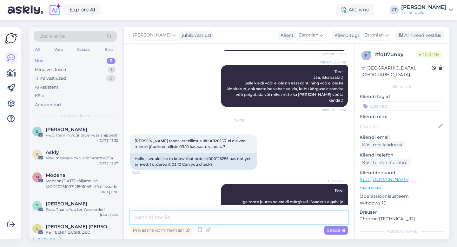
click at [230, 222] on textarea at bounding box center [239, 217] width 218 height 13
type textarea "Tere, täname [PERSON_NAME] eest!"
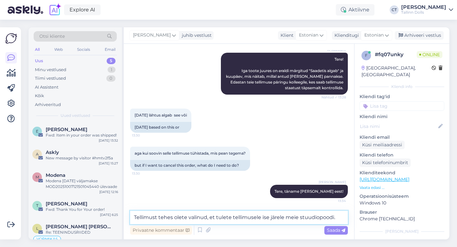
type textarea "Tellimust tehes olete valinud, et tulete tellimusele ise järele meie stuudiopoo…"
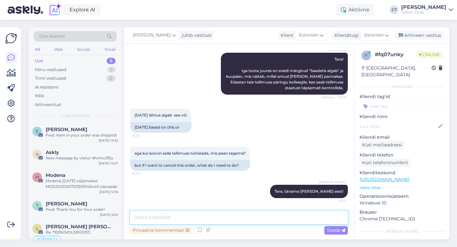
scroll to position [294, 0]
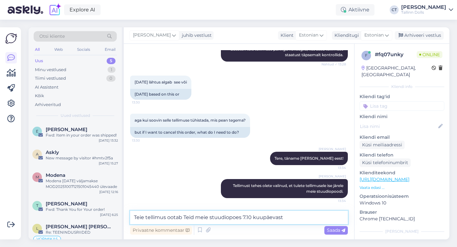
type textarea "Teie tellimus ootab Teid meie stuudiopoes 7.10 kuupäevast"
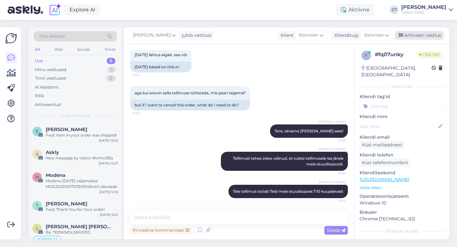
click at [419, 34] on div "Arhiveeri vestlus" at bounding box center [419, 35] width 49 height 9
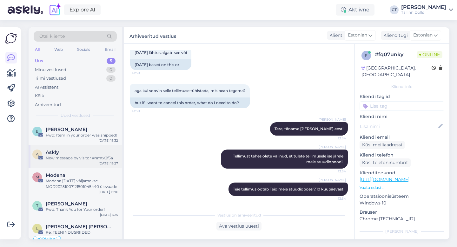
click at [83, 157] on div "New message by visitor #hmtv2f5a" at bounding box center [82, 158] width 72 height 6
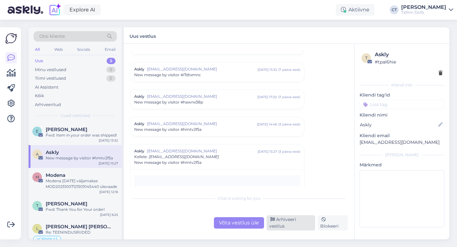
click at [286, 226] on div "Arhiveeri vestlus" at bounding box center [291, 222] width 49 height 15
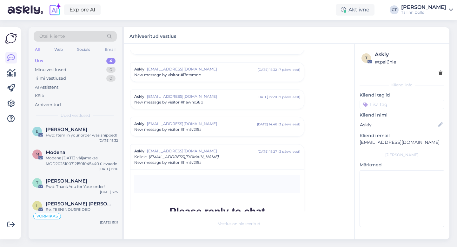
scroll to position [2720, 0]
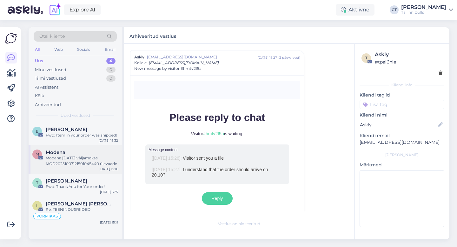
click at [89, 171] on div "M Modena Modena [DATE] väljamakse MOD20251007121501045440 ülevaade [DATE] 12:16" at bounding box center [75, 159] width 93 height 29
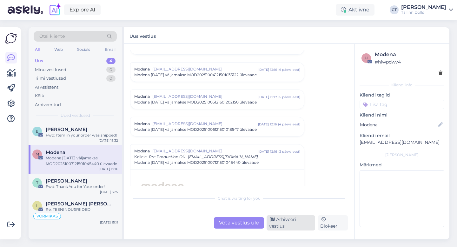
click at [297, 221] on div "Arhiveeri vestlus" at bounding box center [291, 222] width 49 height 15
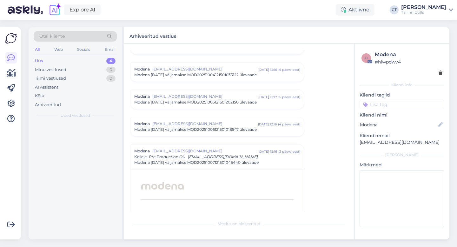
scroll to position [2788, 0]
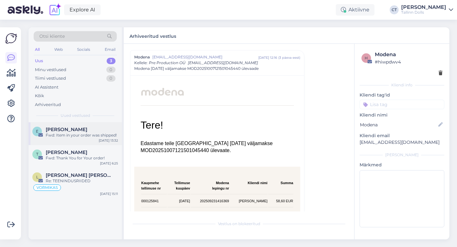
click at [85, 122] on div "E [PERSON_NAME] Fwd: Item in your order was shipped! [DATE] 13:32" at bounding box center [75, 133] width 93 height 23
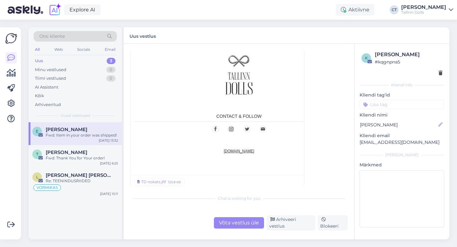
scroll to position [397, 0]
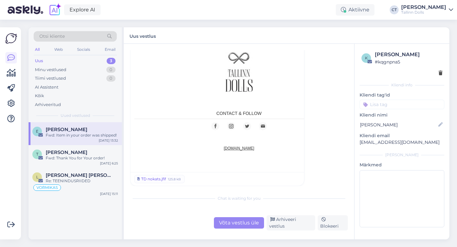
click at [164, 178] on div "TD nokats.jfif" at bounding box center [153, 179] width 25 height 6
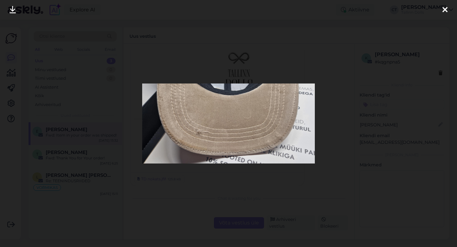
click at [321, 127] on div at bounding box center [228, 123] width 457 height 247
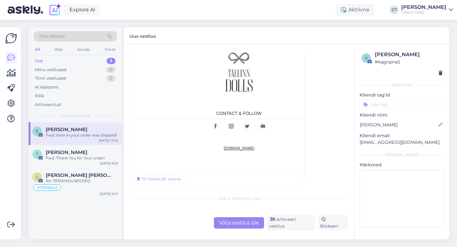
click at [238, 225] on div "Võta vestlus üle" at bounding box center [239, 222] width 50 height 11
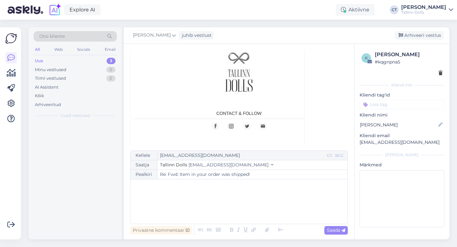
scroll to position [17, 0]
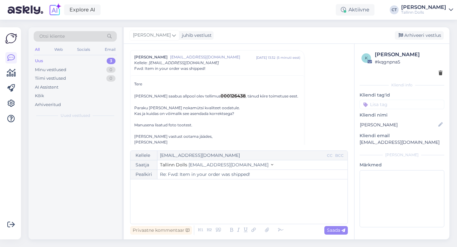
click at [238, 211] on div "﻿" at bounding box center [239, 202] width 211 height 38
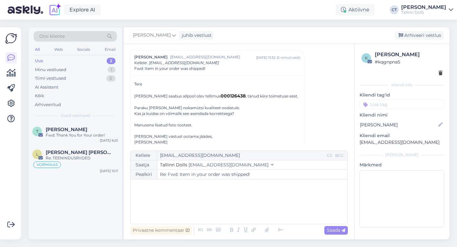
click at [205, 200] on div "﻿" at bounding box center [239, 202] width 211 height 38
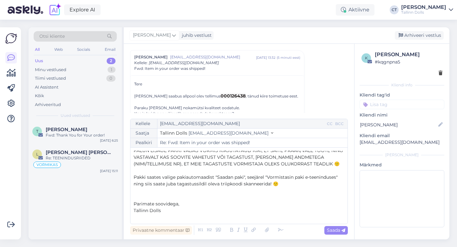
scroll to position [0, 0]
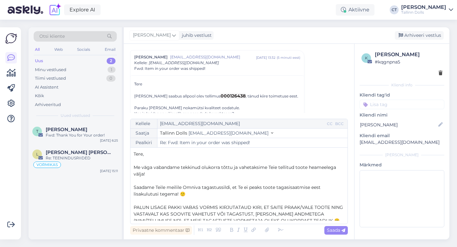
click at [313, 208] on span "PALUN LISAGE PAKKI VABAS VORMIS KIRJUTATAUD KIRI, ET SAITE PRAAK/VALE TOOTE NIN…" at bounding box center [239, 213] width 211 height 19
click at [337, 229] on span "Saada" at bounding box center [336, 230] width 18 height 6
type input "Re: Fwd: Item in your order was shipped!"
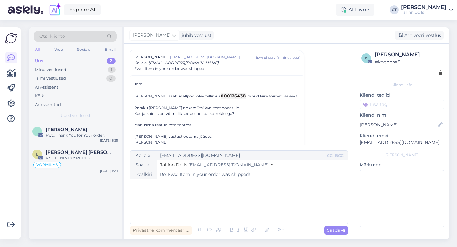
scroll to position [491, 0]
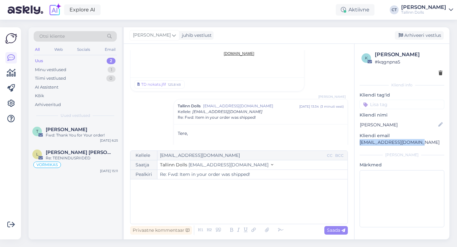
drag, startPoint x: 424, startPoint y: 143, endPoint x: 360, endPoint y: 140, distance: 63.3
click at [360, 140] on p "[EMAIL_ADDRESS][DOMAIN_NAME]" at bounding box center [402, 142] width 85 height 7
copy p "[EMAIL_ADDRESS][DOMAIN_NAME]"
click at [432, 33] on div "Arhiveeri vestlus" at bounding box center [419, 35] width 49 height 9
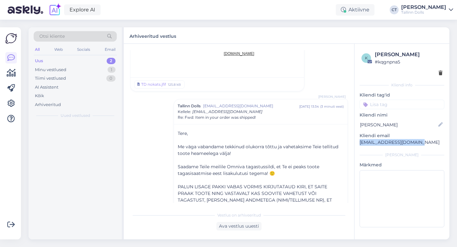
scroll to position [540, 0]
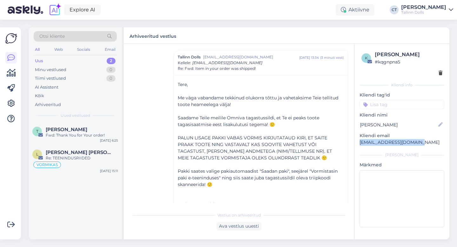
click at [98, 59] on div "Uus 2" at bounding box center [75, 61] width 83 height 9
click at [43, 60] on div "Uus 2" at bounding box center [75, 61] width 83 height 9
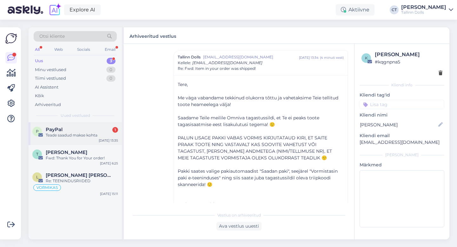
click at [65, 135] on div "Teade saadud makse kohta" at bounding box center [82, 135] width 72 height 6
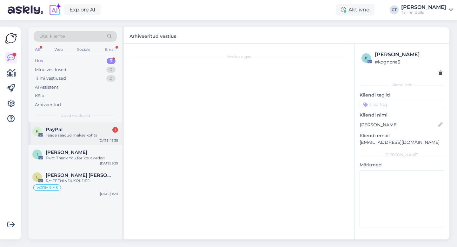
scroll to position [0, 0]
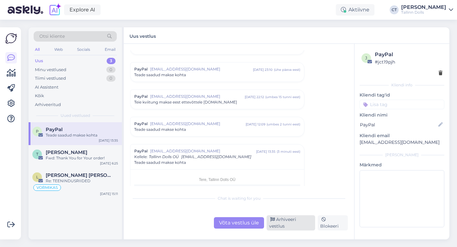
click at [290, 225] on div "Arhiveeri vestlus" at bounding box center [291, 222] width 49 height 15
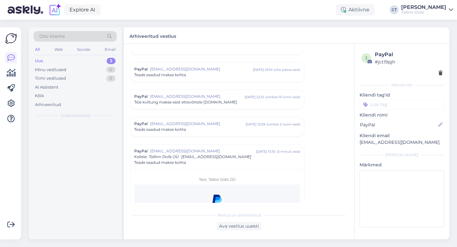
scroll to position [2720, 0]
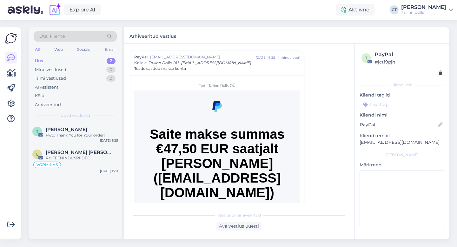
click at [49, 60] on div "Uus 2" at bounding box center [75, 61] width 83 height 9
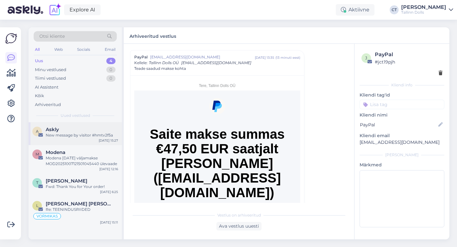
click at [74, 130] on div "Askly" at bounding box center [82, 130] width 72 height 6
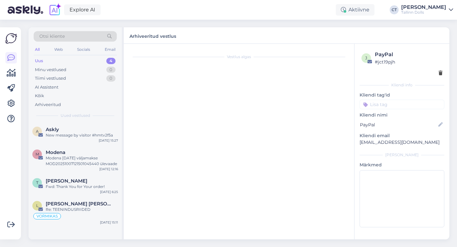
scroll to position [2626, 0]
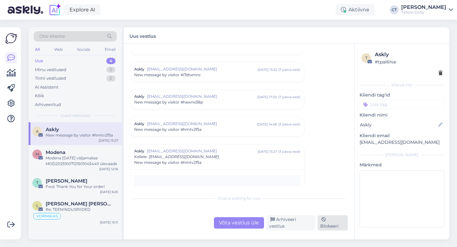
click at [333, 226] on div "Blokeeri" at bounding box center [333, 222] width 30 height 15
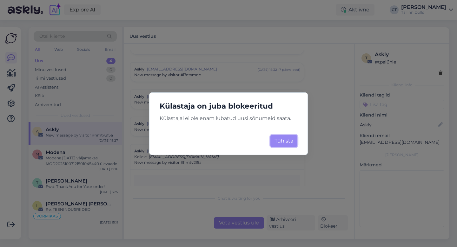
click at [287, 138] on button "Tühista" at bounding box center [283, 141] width 27 height 12
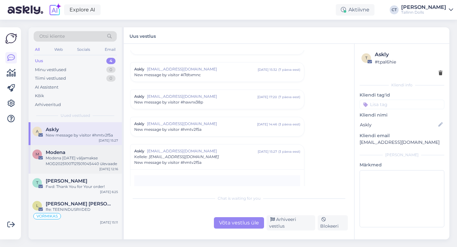
click at [101, 158] on div "Modena [DATE] väljamakse MOD20251007121501045440 ülevaade" at bounding box center [82, 160] width 72 height 11
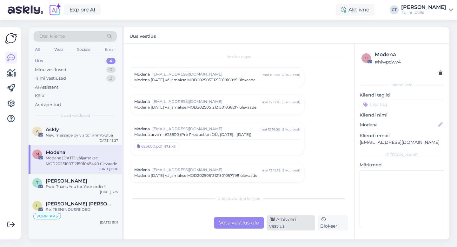
scroll to position [2694, 0]
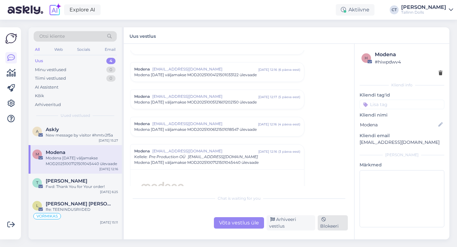
click at [331, 224] on div "Blokeeri" at bounding box center [333, 222] width 30 height 15
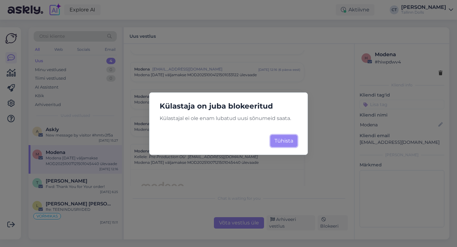
click at [286, 140] on button "Tühista" at bounding box center [283, 141] width 27 height 12
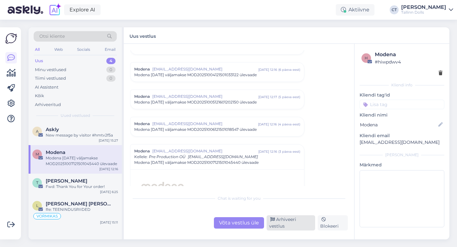
click at [297, 226] on div "Arhiveeri vestlus" at bounding box center [291, 222] width 49 height 15
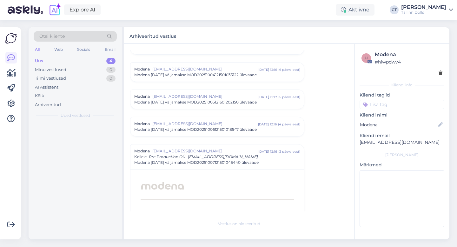
scroll to position [2788, 0]
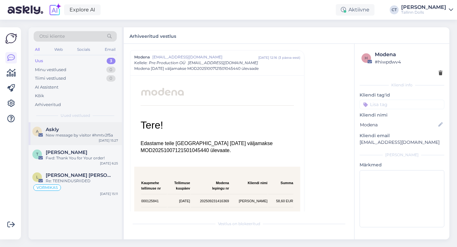
click at [95, 123] on div "A Askly New message by visitor #hmtv2f5a [DATE] 15:27" at bounding box center [75, 133] width 93 height 23
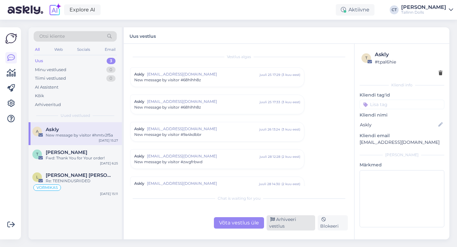
scroll to position [2720, 0]
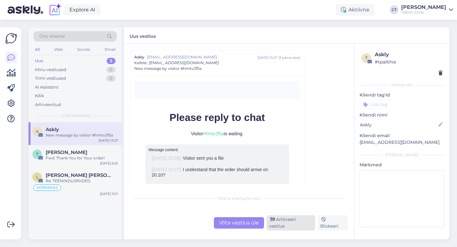
click at [287, 221] on div "Arhiveeri vestlus" at bounding box center [291, 222] width 49 height 15
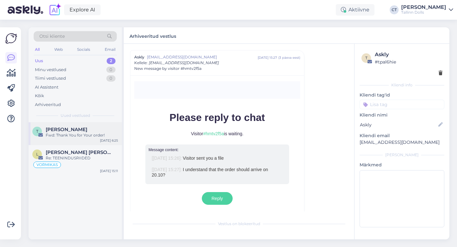
click at [100, 125] on div "T [PERSON_NAME] Fwd: Thank You for Your order! [DATE] 6:25" at bounding box center [75, 133] width 93 height 23
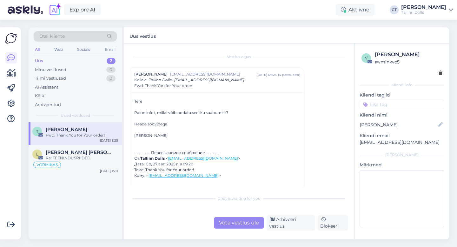
scroll to position [11, 0]
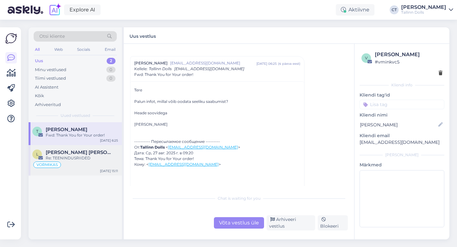
click at [81, 148] on div "L [PERSON_NAME] [PERSON_NAME] Re: TEENINDUSRIIDED VORMIKAS [DATE] 15:11" at bounding box center [75, 160] width 93 height 30
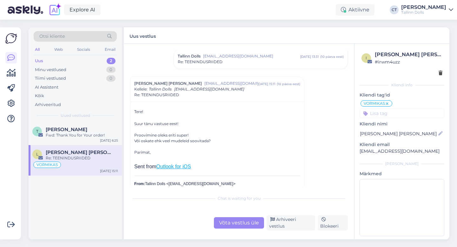
scroll to position [47, 0]
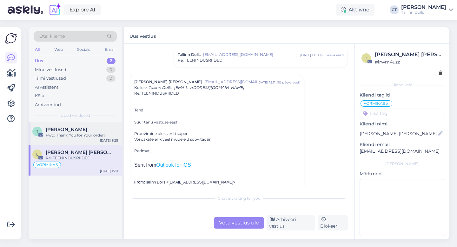
click at [69, 129] on span "[PERSON_NAME]" at bounding box center [67, 130] width 42 height 6
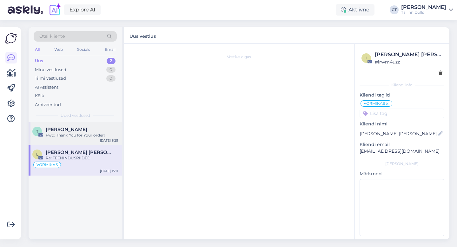
scroll to position [17, 0]
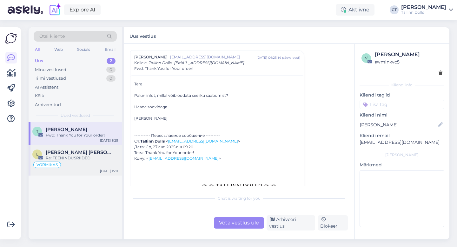
click at [77, 160] on div "Re: TEENINDUSRIIDED" at bounding box center [82, 158] width 72 height 6
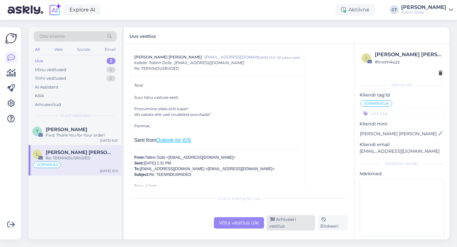
click at [285, 228] on div "Arhiveeri vestlus" at bounding box center [291, 222] width 49 height 15
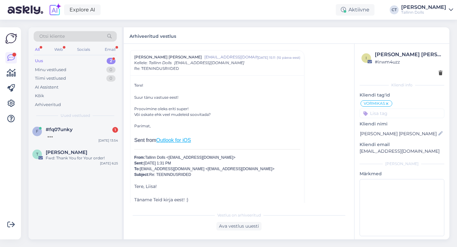
click at [52, 60] on div "Uus 2" at bounding box center [75, 61] width 83 height 9
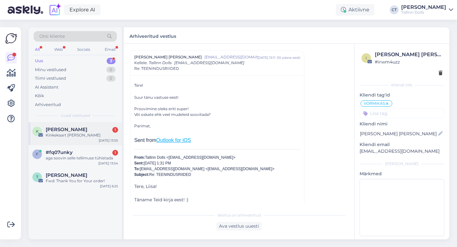
click at [55, 135] on div "Kinkekaart [PERSON_NAME]" at bounding box center [82, 135] width 72 height 6
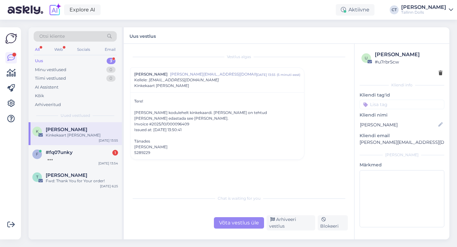
click at [237, 227] on div "Võta vestlus üle" at bounding box center [239, 222] width 50 height 11
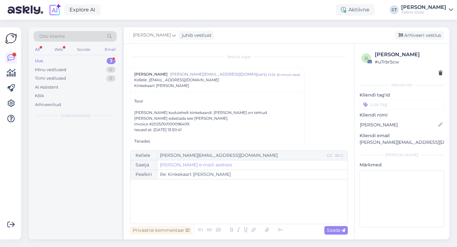
scroll to position [13, 0]
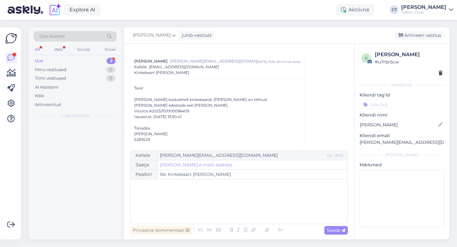
click at [237, 211] on div "﻿" at bounding box center [239, 202] width 211 height 38
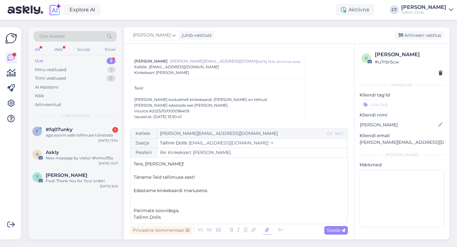
click at [270, 232] on icon at bounding box center [267, 230] width 8 height 9
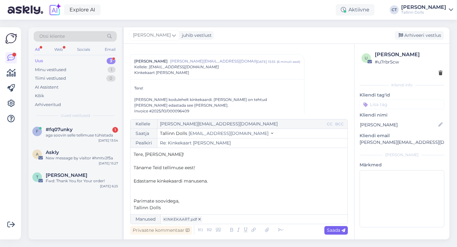
click at [340, 229] on span "Saada" at bounding box center [336, 230] width 18 height 6
type input "Re: Kinkekaart [PERSON_NAME]"
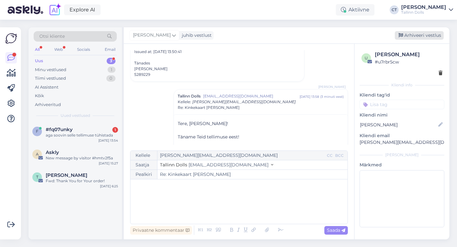
click at [419, 35] on div "Arhiveeri vestlus" at bounding box center [419, 35] width 49 height 9
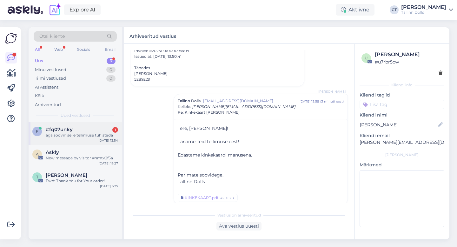
click at [70, 141] on div "f #fq07unky 1 aga soovin selle tellimuse tühistada [DATE] 13:54" at bounding box center [75, 133] width 93 height 23
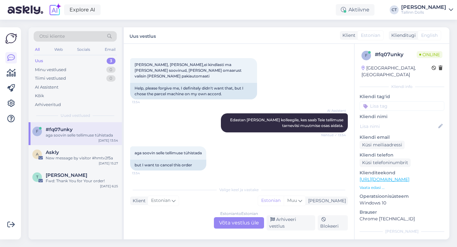
scroll to position [466, 0]
click at [234, 226] on div "Estonian to Estonian Võta vestlus üle" at bounding box center [239, 222] width 50 height 11
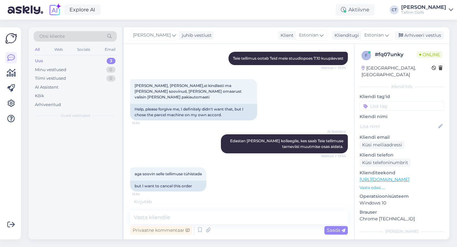
scroll to position [449, 0]
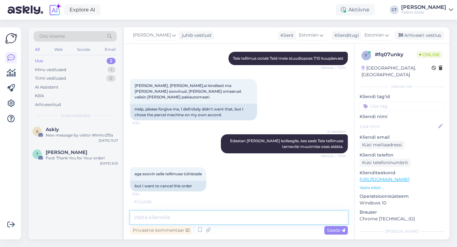
click at [236, 211] on textarea at bounding box center [239, 217] width 218 height 13
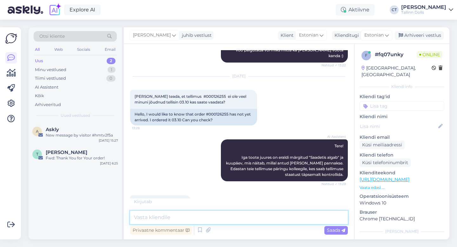
scroll to position [152, 0]
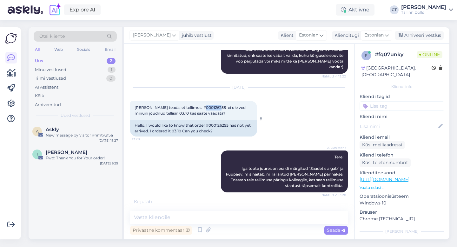
drag, startPoint x: 215, startPoint y: 107, endPoint x: 201, endPoint y: 106, distance: 13.3
click at [202, 107] on span "[PERSON_NAME] teada, et tellimus #000126255 ei ole veel minuni jõudnud tellisin…" at bounding box center [191, 110] width 113 height 10
copy span "0126255"
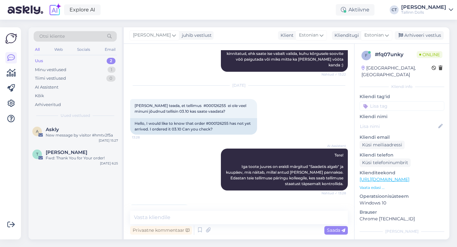
click at [180, 163] on div "AI Assistent Tere! Iga toote juures on eraldi märgitud "Saadetis algab" ja kuup…" at bounding box center [239, 170] width 218 height 56
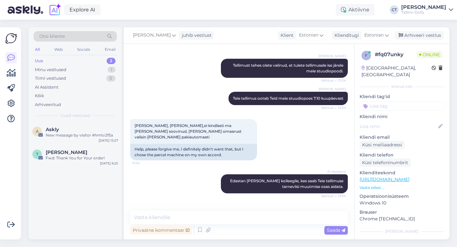
scroll to position [442, 0]
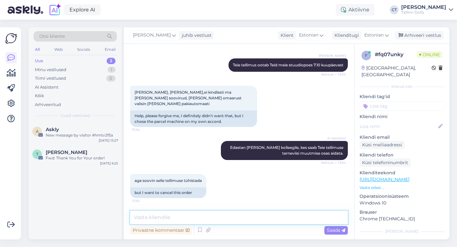
click at [188, 216] on textarea at bounding box center [239, 217] width 218 height 13
type textarea "T"
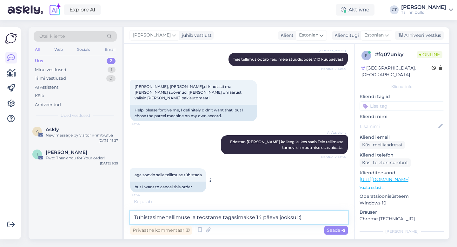
type textarea "Tühistasime tellimuse ja teostame tagasimakse 14 päeva jooksul :)"
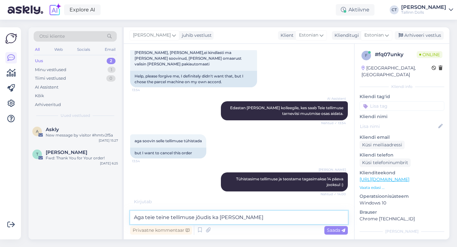
scroll to position [475, 0]
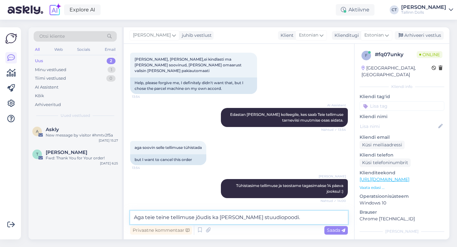
type textarea "Aga teie teine tellimuse jõudis ka [PERSON_NAME] stuudiopoodi."
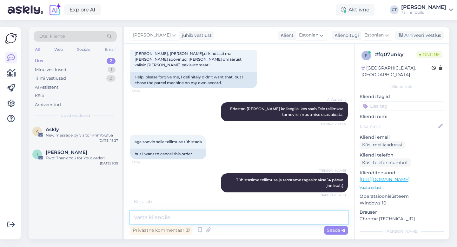
scroll to position [502, 0]
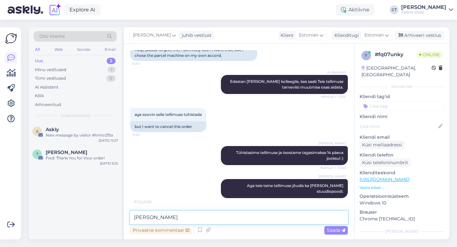
type textarea "[PERSON_NAME]"
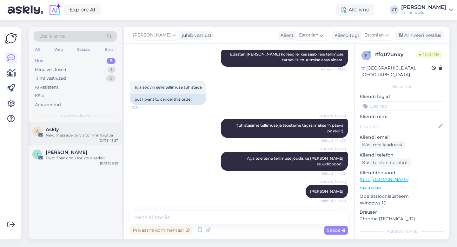
click at [61, 134] on div "New message by visitor #hmtv2f5a" at bounding box center [82, 135] width 72 height 6
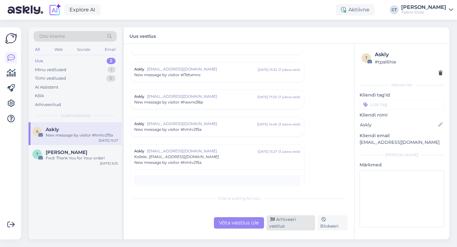
click at [279, 223] on div "Arhiveeri vestlus" at bounding box center [291, 222] width 49 height 15
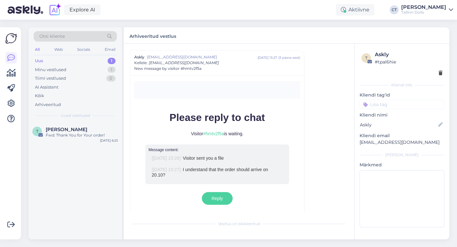
click at [57, 59] on div "Uus 1" at bounding box center [75, 61] width 83 height 9
click at [77, 68] on div "Minu vestlused 1" at bounding box center [75, 69] width 83 height 9
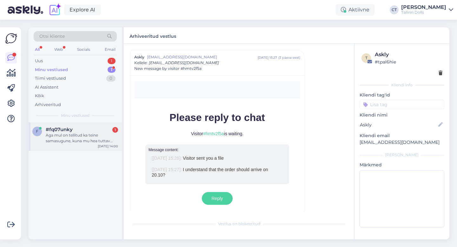
click at [72, 123] on div "f #fq07unky 1 Aga mul on tellitud ka teine samasugune, kuna mu hea tuttav soovi…" at bounding box center [75, 136] width 93 height 29
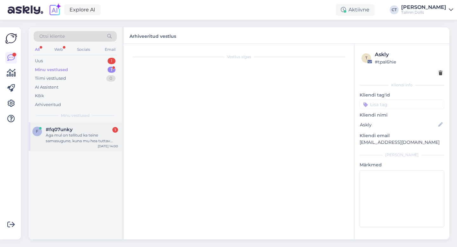
scroll to position [585, 0]
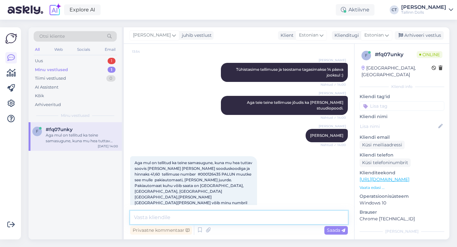
click at [195, 217] on textarea at bounding box center [239, 217] width 218 height 13
click at [199, 217] on textarea at bounding box center [239, 217] width 218 height 13
type textarea "Hästi :) Paneme esmaspäeval [PERSON_NAME] :)"
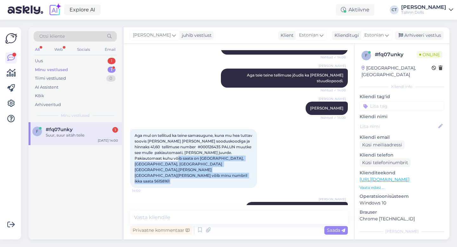
scroll to position [640, 0]
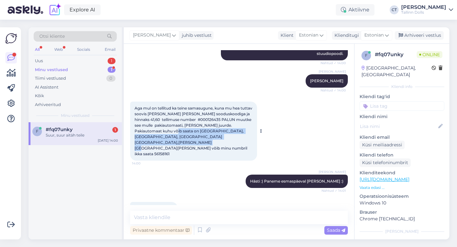
drag, startPoint x: 160, startPoint y: 158, endPoint x: 254, endPoint y: 134, distance: 96.3
click at [254, 134] on div "Aga mul on tellitud ka teine samasugune, kuna mu hea tuttav soovis [PERSON_NAME…" at bounding box center [193, 131] width 127 height 59
copy span "[GEOGRAPHIC_DATA], [GEOGRAPHIC_DATA], [GEOGRAPHIC_DATA] [GEOGRAPHIC_DATA] 4,[PE…"
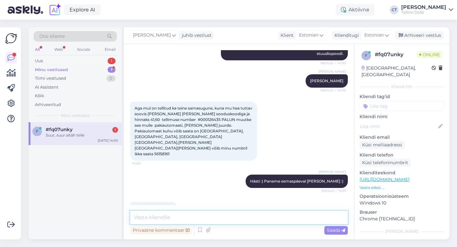
click at [224, 217] on textarea at bounding box center [239, 217] width 218 height 13
click at [435, 35] on div "Arhiveeri vestlus" at bounding box center [419, 35] width 49 height 9
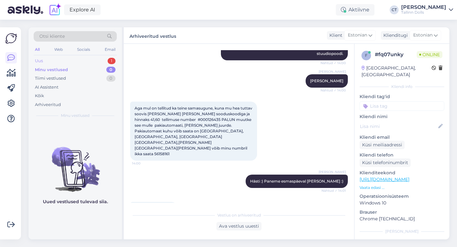
click at [73, 59] on div "Uus 1" at bounding box center [75, 61] width 83 height 9
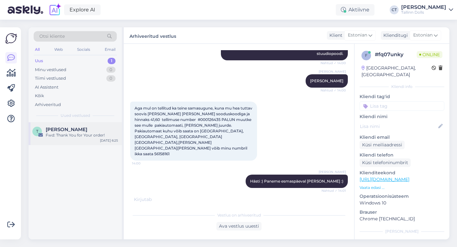
click at [69, 133] on div "Fwd: Thank You for Your order!" at bounding box center [82, 135] width 72 height 6
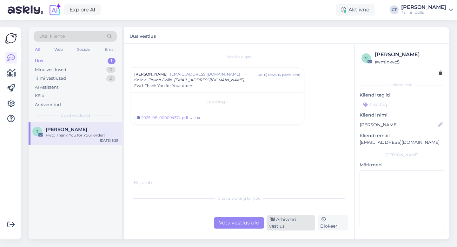
scroll to position [0, 0]
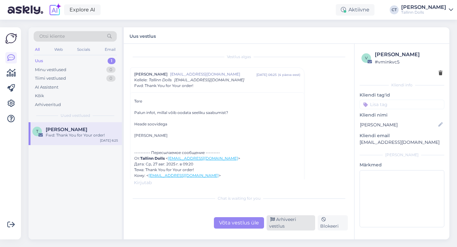
click at [303, 227] on div "Arhiveeri vestlus" at bounding box center [291, 222] width 49 height 15
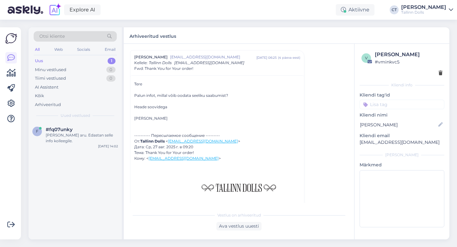
click at [53, 57] on div "Uus 1" at bounding box center [75, 61] width 83 height 9
click at [66, 133] on div "[PERSON_NAME] aru. Edastan selle info kolleegile." at bounding box center [82, 137] width 72 height 11
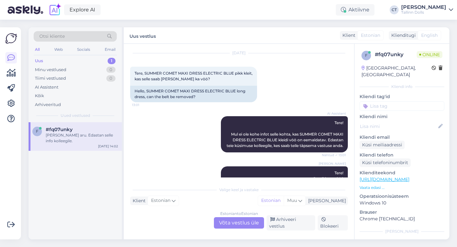
scroll to position [729, 0]
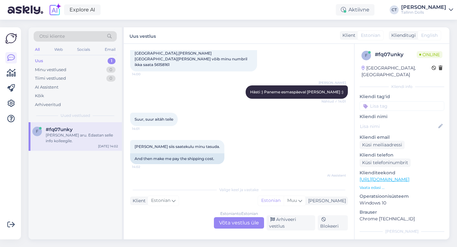
click at [236, 217] on div "Estonian to Estonian" at bounding box center [239, 214] width 38 height 6
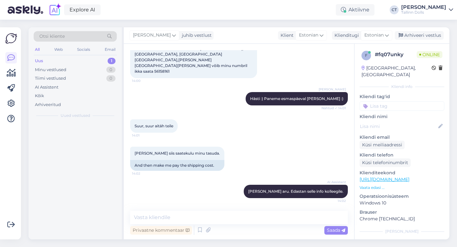
scroll to position [705, 0]
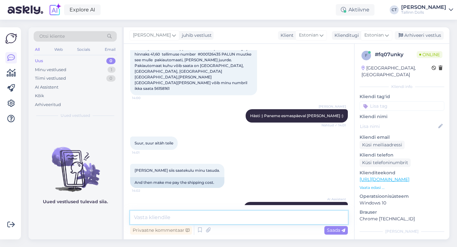
click at [240, 216] on textarea at bounding box center [239, 217] width 218 height 13
type textarea "T"
type textarea "K"
type textarea "Saab tasuda omniva pakiautomaadis, kas see sobib? :)"
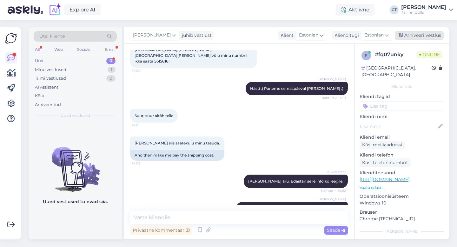
click at [414, 35] on div "Arhiveeri vestlus" at bounding box center [419, 35] width 49 height 9
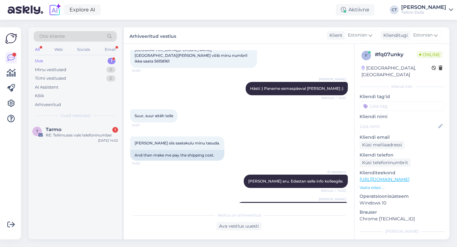
click at [93, 59] on div "Uus 1" at bounding box center [75, 61] width 83 height 9
click at [81, 140] on div "T Tarmo 1 RE: Tellimuses vale telefoninumber [DATE] 14:02" at bounding box center [75, 133] width 93 height 23
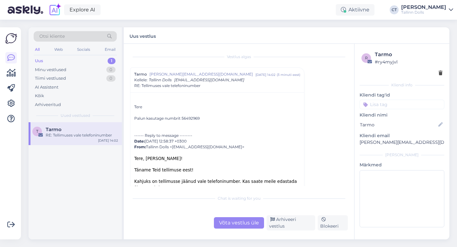
scroll to position [18, 0]
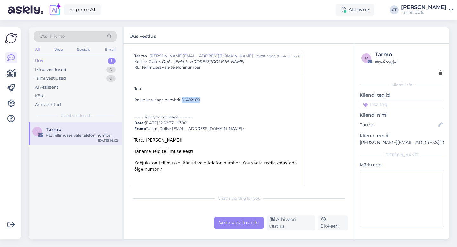
drag, startPoint x: 182, startPoint y: 99, endPoint x: 202, endPoint y: 99, distance: 20.3
click at [202, 99] on div "Tere Palun kasutage numbrit 56492969 ------ Reply to message -------- Date: [DA…" at bounding box center [217, 143] width 166 height 127
copy div "56492969"
click at [227, 224] on div "Võta vestlus üle" at bounding box center [239, 222] width 50 height 11
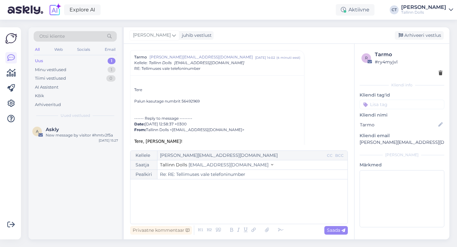
click at [232, 207] on div "﻿" at bounding box center [239, 202] width 211 height 38
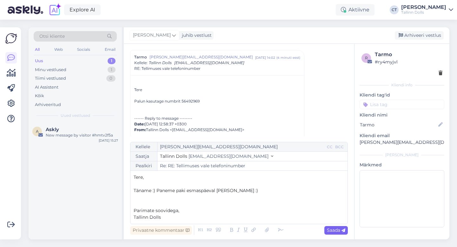
click at [344, 233] on div "Saada" at bounding box center [335, 230] width 23 height 9
type input "Re: Re: RE: Tellimuses vale telefoninumber"
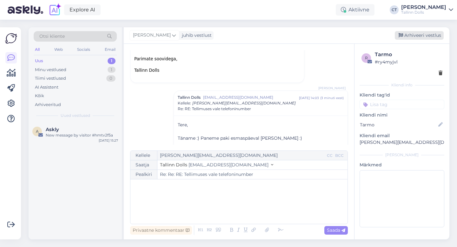
click at [420, 33] on div "Arhiveeri vestlus" at bounding box center [419, 35] width 49 height 9
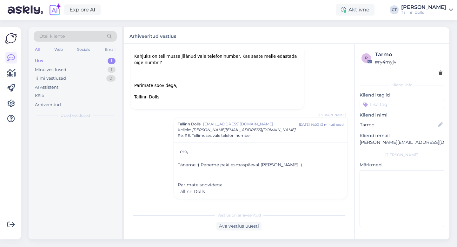
scroll to position [125, 0]
click at [90, 121] on div "Otsi kliente All Web Socials Email Uus 1 Minu vestlused 0 Tiimi vestlused 0 AI …" at bounding box center [75, 74] width 93 height 95
click at [91, 136] on div "New message by visitor #hmtv2f5a" at bounding box center [82, 135] width 72 height 6
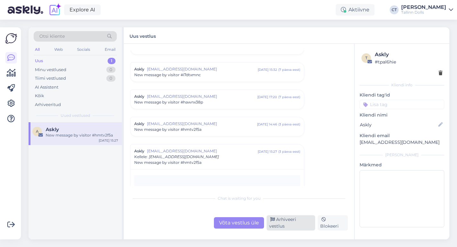
click at [274, 222] on icon at bounding box center [272, 219] width 4 height 4
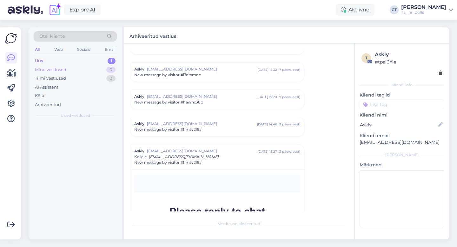
scroll to position [2720, 0]
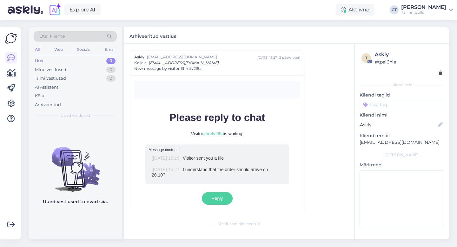
click at [82, 58] on div "Uus 0" at bounding box center [75, 61] width 83 height 9
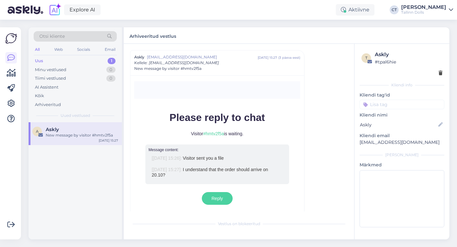
click at [63, 59] on div "Uus 1" at bounding box center [75, 61] width 83 height 9
click at [74, 137] on div "New message by visitor #hmtv2f5a" at bounding box center [82, 135] width 72 height 6
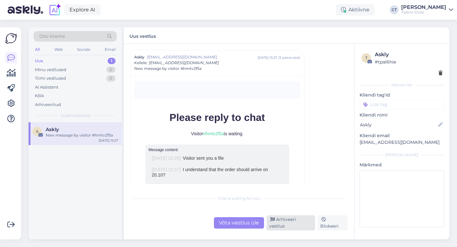
click at [286, 225] on div "Arhiveeri vestlus" at bounding box center [291, 222] width 49 height 15
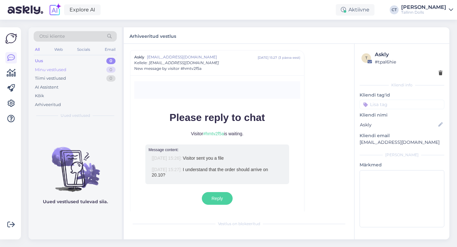
click at [69, 68] on div "Minu vestlused 0" at bounding box center [75, 69] width 83 height 9
click at [54, 104] on div "Arhiveeritud" at bounding box center [48, 105] width 26 height 6
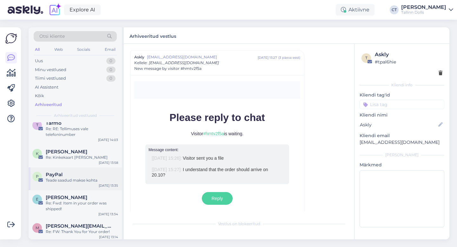
scroll to position [0, 0]
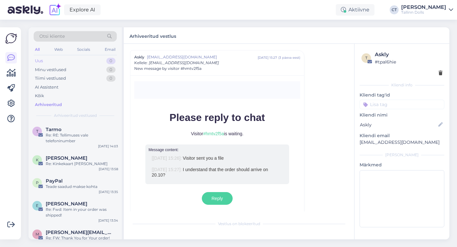
click at [42, 58] on div "Uus" at bounding box center [39, 61] width 8 height 6
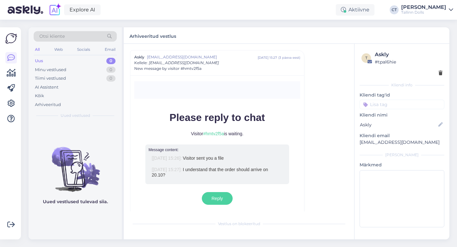
click at [328, 51] on div "Vestlus algas Askly [EMAIL_ADDRESS][DOMAIN_NAME] [DATE] 17:29 ( 3 kuu eest ) Ne…" at bounding box center [242, 130] width 224 height 161
click at [100, 61] on div "Uus 0" at bounding box center [75, 61] width 83 height 9
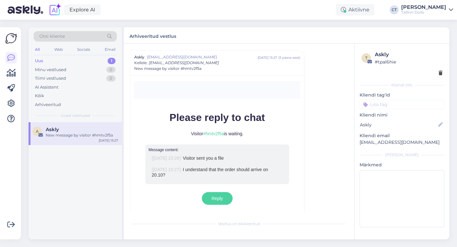
click at [48, 62] on div "Uus 1" at bounding box center [75, 61] width 83 height 9
click at [82, 142] on div "A Askly New message by visitor #hmtv2f5a [DATE] 15:27" at bounding box center [75, 133] width 93 height 23
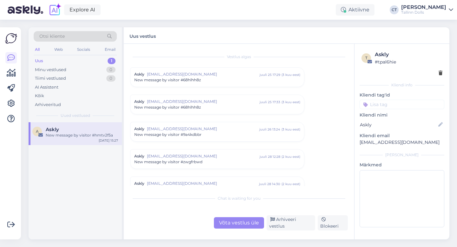
scroll to position [2720, 0]
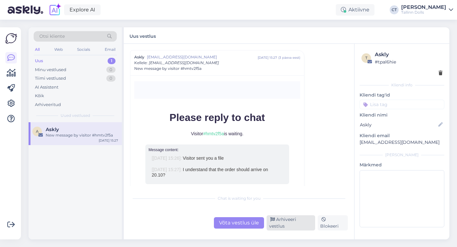
click at [282, 224] on div "Arhiveeri vestlus" at bounding box center [291, 222] width 49 height 15
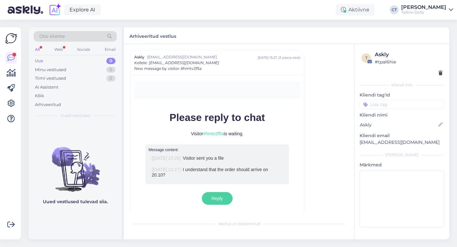
click at [76, 61] on div "Uus 0" at bounding box center [75, 61] width 83 height 9
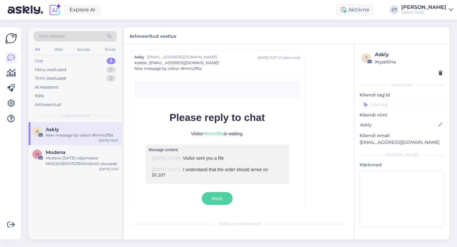
click at [88, 141] on div "A Askly New message by visitor #hmtv2f5a [DATE] 15:27" at bounding box center [75, 133] width 93 height 23
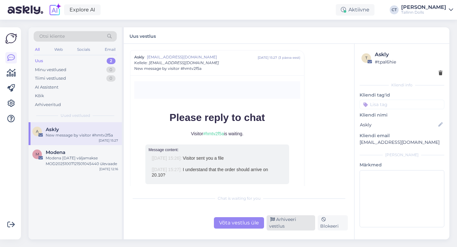
click at [299, 220] on div "Arhiveeri vestlus" at bounding box center [291, 222] width 49 height 15
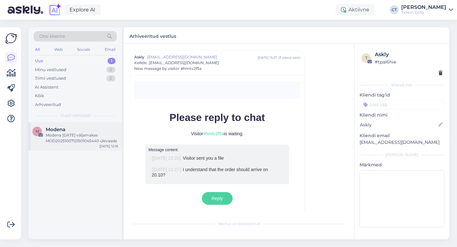
click at [90, 137] on div "Modena [DATE] väljamakse MOD20251007121501045440 ülevaade" at bounding box center [82, 137] width 72 height 11
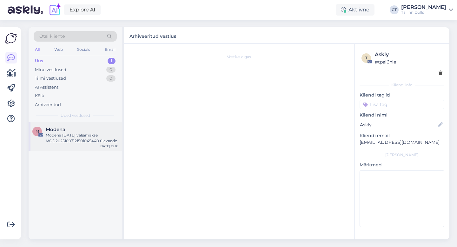
scroll to position [0, 0]
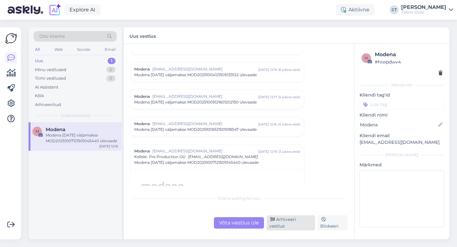
click at [310, 228] on div "Arhiveeri vestlus" at bounding box center [291, 222] width 49 height 15
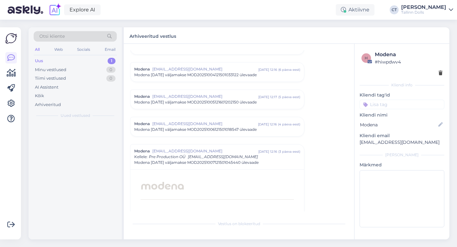
scroll to position [2788, 0]
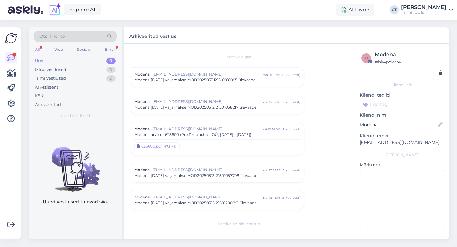
scroll to position [2788, 0]
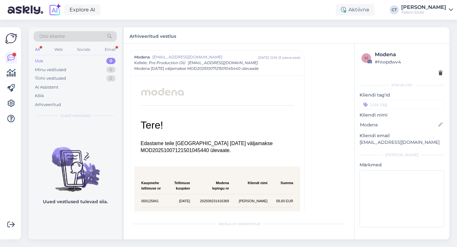
click at [42, 62] on div "Uus" at bounding box center [39, 61] width 8 height 6
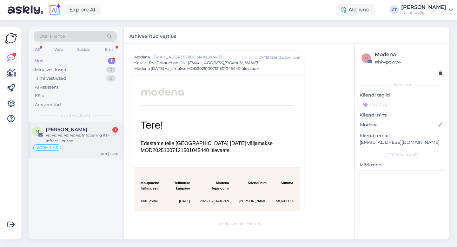
click at [60, 139] on div "Vs: Vs: Vs: Vs: Vs: Vs: Infopäring INF Infrast - pusad" at bounding box center [82, 137] width 72 height 11
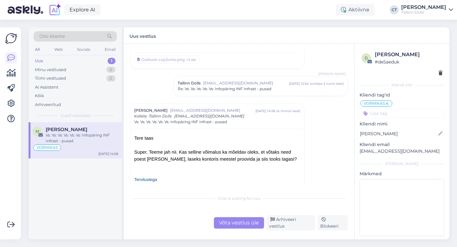
scroll to position [383, 0]
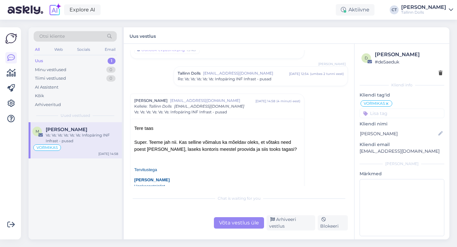
click at [230, 224] on div "Võta vestlus üle" at bounding box center [239, 222] width 50 height 11
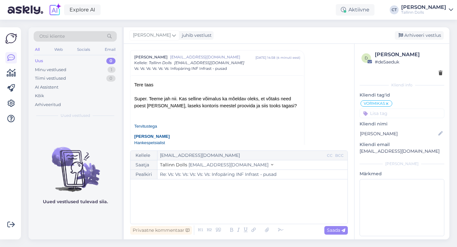
click at [232, 214] on div "﻿" at bounding box center [239, 202] width 211 height 38
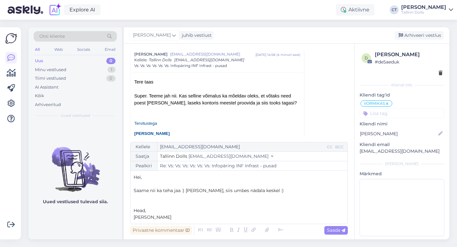
scroll to position [430, 0]
click at [334, 230] on span "Saada" at bounding box center [336, 230] width 18 height 6
type input "Re: Vs: Vs: Vs: Vs: Vs: Vs: Infopäring INF Infrast - pusad"
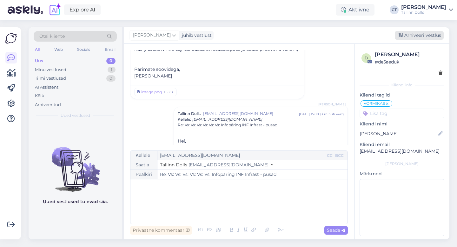
click at [413, 34] on div "Arhiveeri vestlus" at bounding box center [419, 35] width 49 height 9
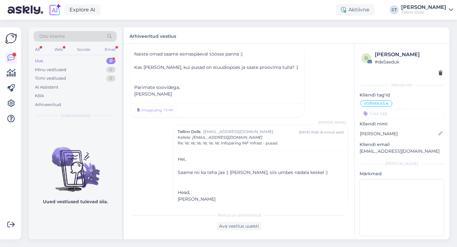
scroll to position [721, 0]
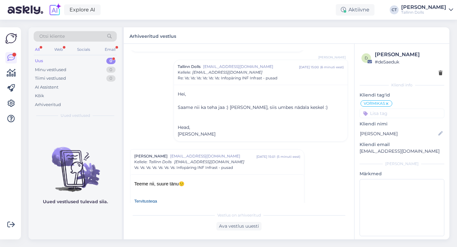
click at [39, 58] on div "Uus" at bounding box center [39, 61] width 8 height 6
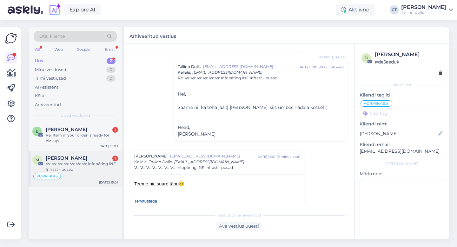
click at [67, 156] on span "[PERSON_NAME]" at bounding box center [67, 158] width 42 height 6
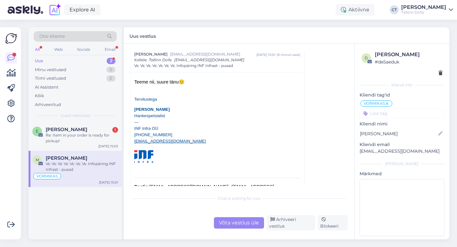
scroll to position [499, 0]
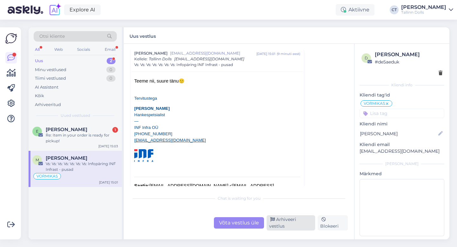
click at [304, 224] on div "Arhiveeri vestlus" at bounding box center [291, 222] width 49 height 15
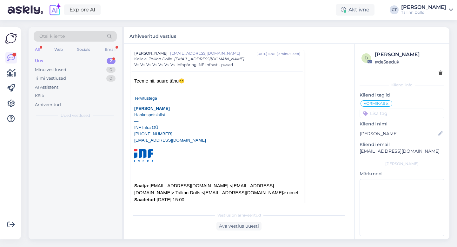
scroll to position [495, 0]
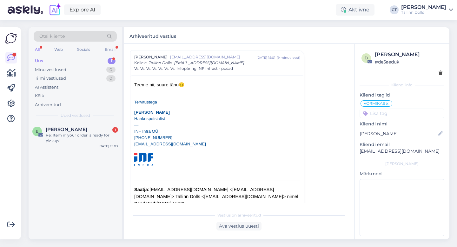
click at [100, 140] on div "Re: Item in your order is ready for pickup!" at bounding box center [82, 137] width 72 height 11
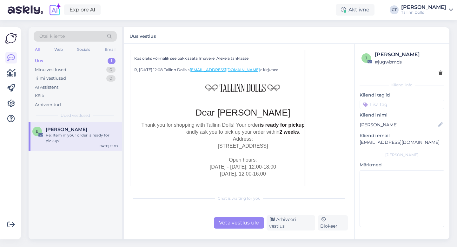
scroll to position [119, 0]
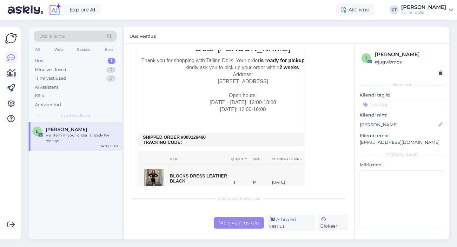
drag, startPoint x: 208, startPoint y: 136, endPoint x: 189, endPoint y: 136, distance: 19.1
click at [189, 136] on td "SHIPPED ORDER #000126460 TRACKING CODE:" at bounding box center [243, 140] width 200 height 10
copy td "0126460"
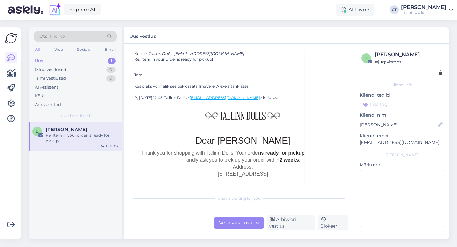
scroll to position [0, 0]
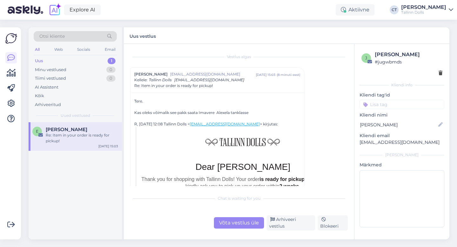
click at [230, 227] on div "Võta vestlus üle" at bounding box center [239, 222] width 50 height 11
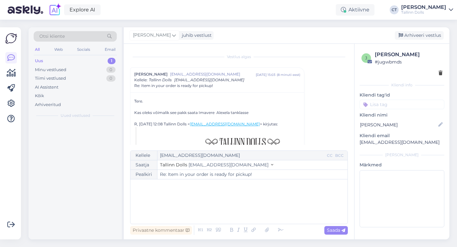
scroll to position [17, 0]
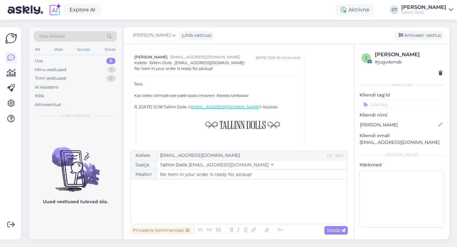
click at [235, 209] on div "﻿" at bounding box center [239, 202] width 211 height 38
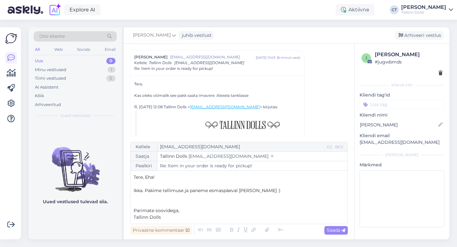
click at [338, 224] on div "Privaatne kommentaar Saada" at bounding box center [239, 230] width 218 height 12
click at [338, 229] on span "Saada" at bounding box center [336, 230] width 18 height 6
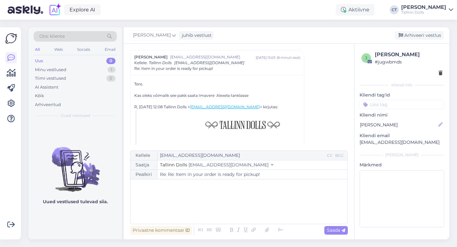
type input "Re: Item in your order is ready for pickup!"
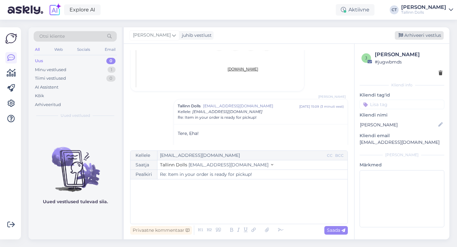
click at [417, 32] on div "Arhiveeri vestlus" at bounding box center [419, 35] width 49 height 9
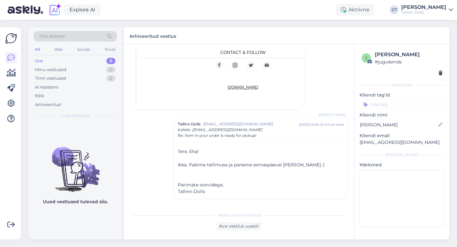
scroll to position [380, 0]
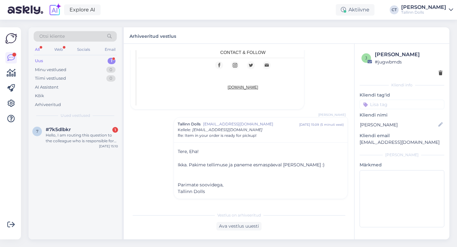
click at [50, 59] on div "Uus 1" at bounding box center [75, 61] width 83 height 9
click at [65, 132] on span "#7k5dlbkr" at bounding box center [58, 130] width 25 height 6
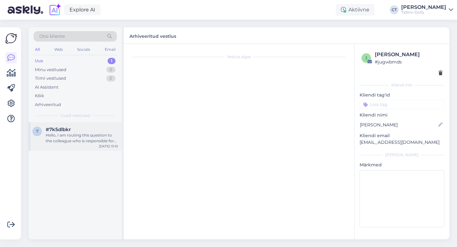
scroll to position [17, 0]
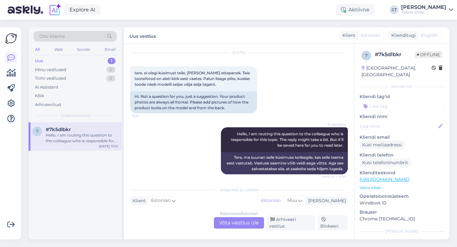
click at [240, 224] on div "Estonian to Estonian Võta vestlus üle" at bounding box center [239, 222] width 50 height 11
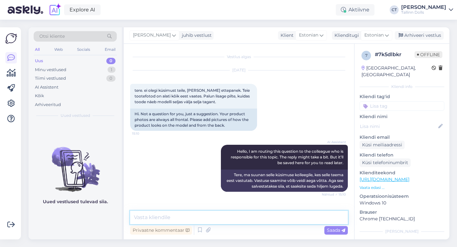
click at [242, 220] on textarea at bounding box center [239, 217] width 218 height 13
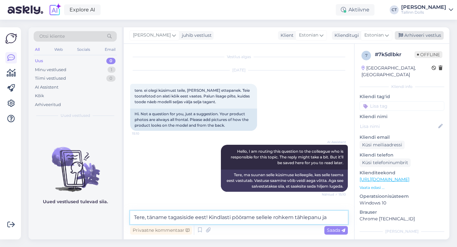
type textarea "Tere, täname tagasiside eest! Kindlasti pöörame sellele rohkem tählepanu ja"
click at [407, 37] on div "Arhiveeri vestlus" at bounding box center [419, 35] width 49 height 9
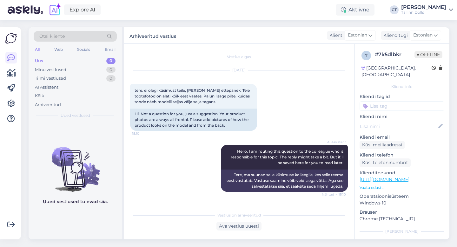
click at [93, 38] on div "Otsi kliente" at bounding box center [75, 36] width 83 height 10
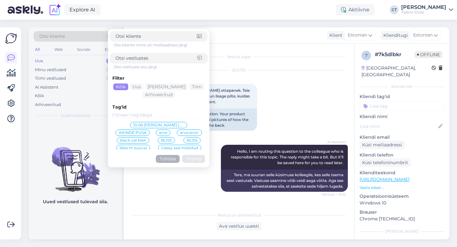
type input "karinpurde@gmail.com"
click button "Otsing" at bounding box center [193, 159] width 23 height 8
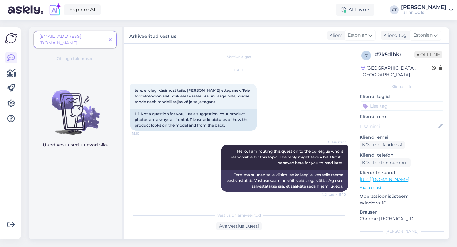
click at [107, 37] on span at bounding box center [110, 40] width 8 height 7
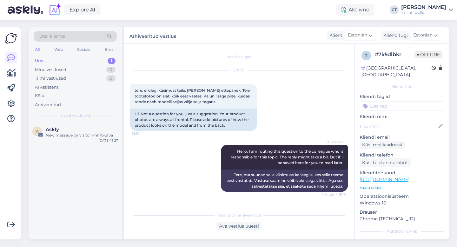
click at [94, 35] on div "Otsi kliente" at bounding box center [75, 36] width 83 height 10
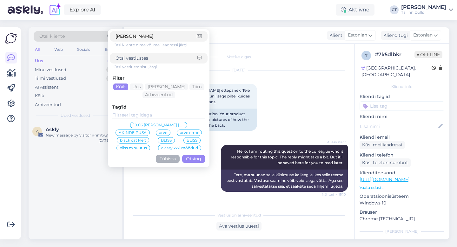
type input "karin purde"
click button "Otsing" at bounding box center [193, 159] width 23 height 8
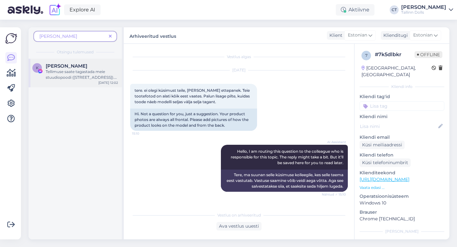
click at [88, 74] on div "Tellimuse saate tagastada meie stuudiopoodi (Narva mnt 50, Tallinn). Tagastamis…" at bounding box center [82, 74] width 72 height 11
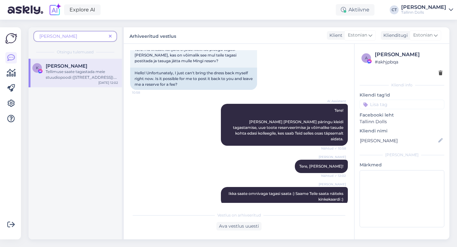
scroll to position [1741, 0]
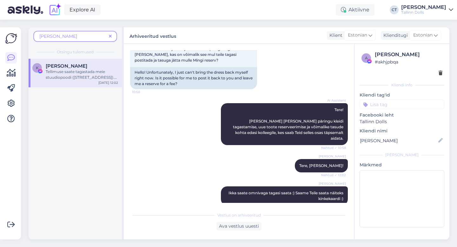
click at [112, 37] on span at bounding box center [110, 36] width 8 height 7
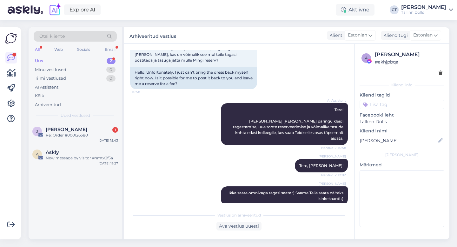
click at [75, 59] on div "Uus 2" at bounding box center [75, 61] width 83 height 9
click at [77, 160] on div "New message by visitor #hmtv2f5a" at bounding box center [82, 158] width 72 height 6
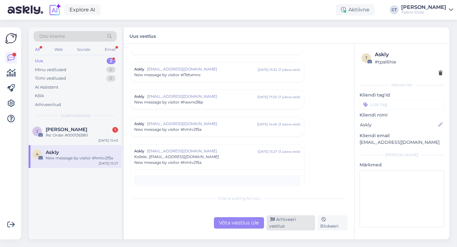
click at [293, 223] on div "Arhiveeri vestlus" at bounding box center [291, 222] width 49 height 15
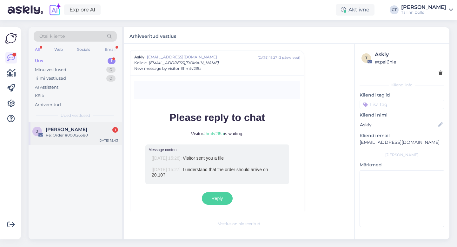
click at [106, 133] on div "Re: Order #000126380" at bounding box center [82, 135] width 72 height 6
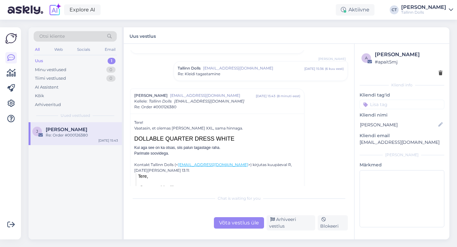
scroll to position [144, 0]
